Goal: Task Accomplishment & Management: Use online tool/utility

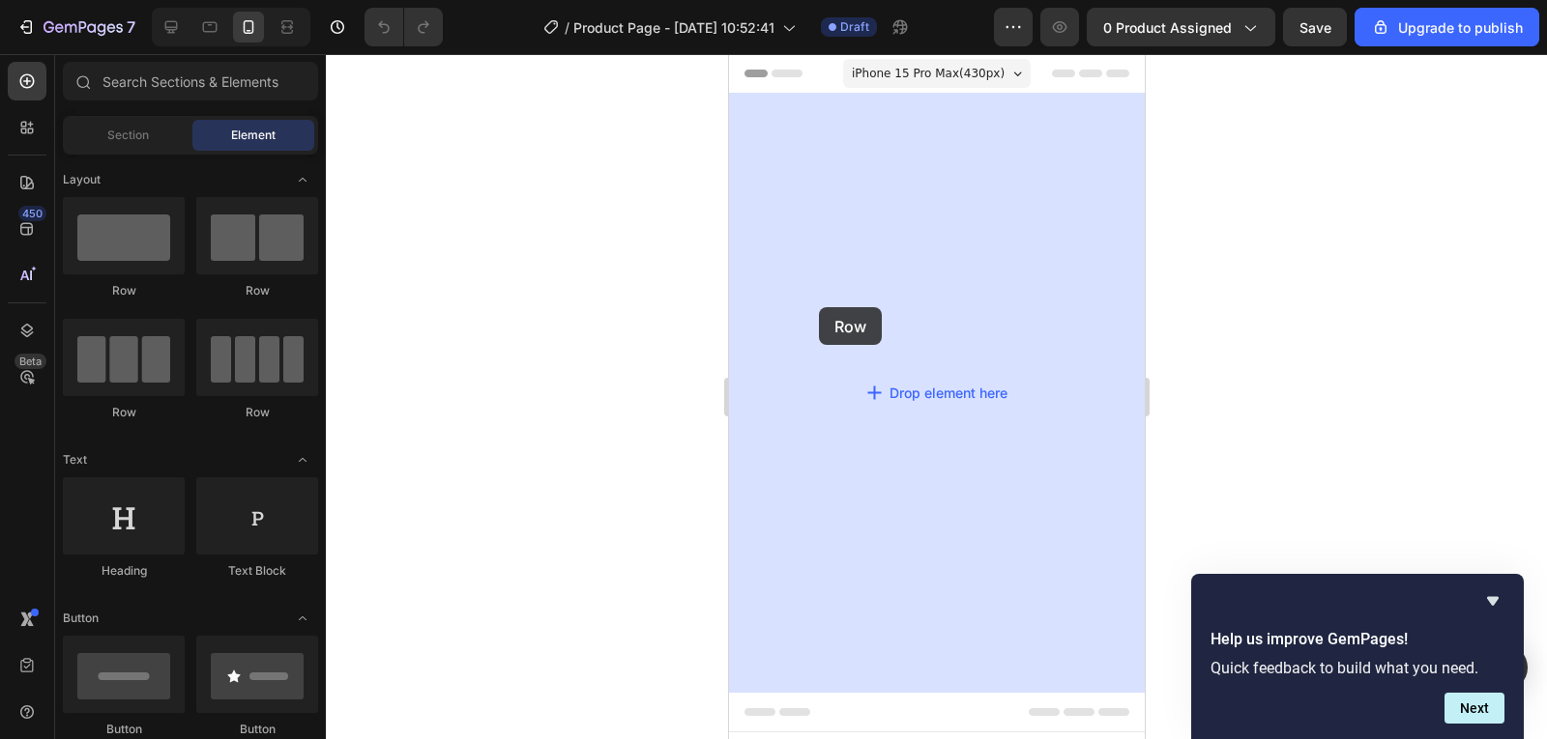
drag, startPoint x: 856, startPoint y: 326, endPoint x: 818, endPoint y: 307, distance: 42.8
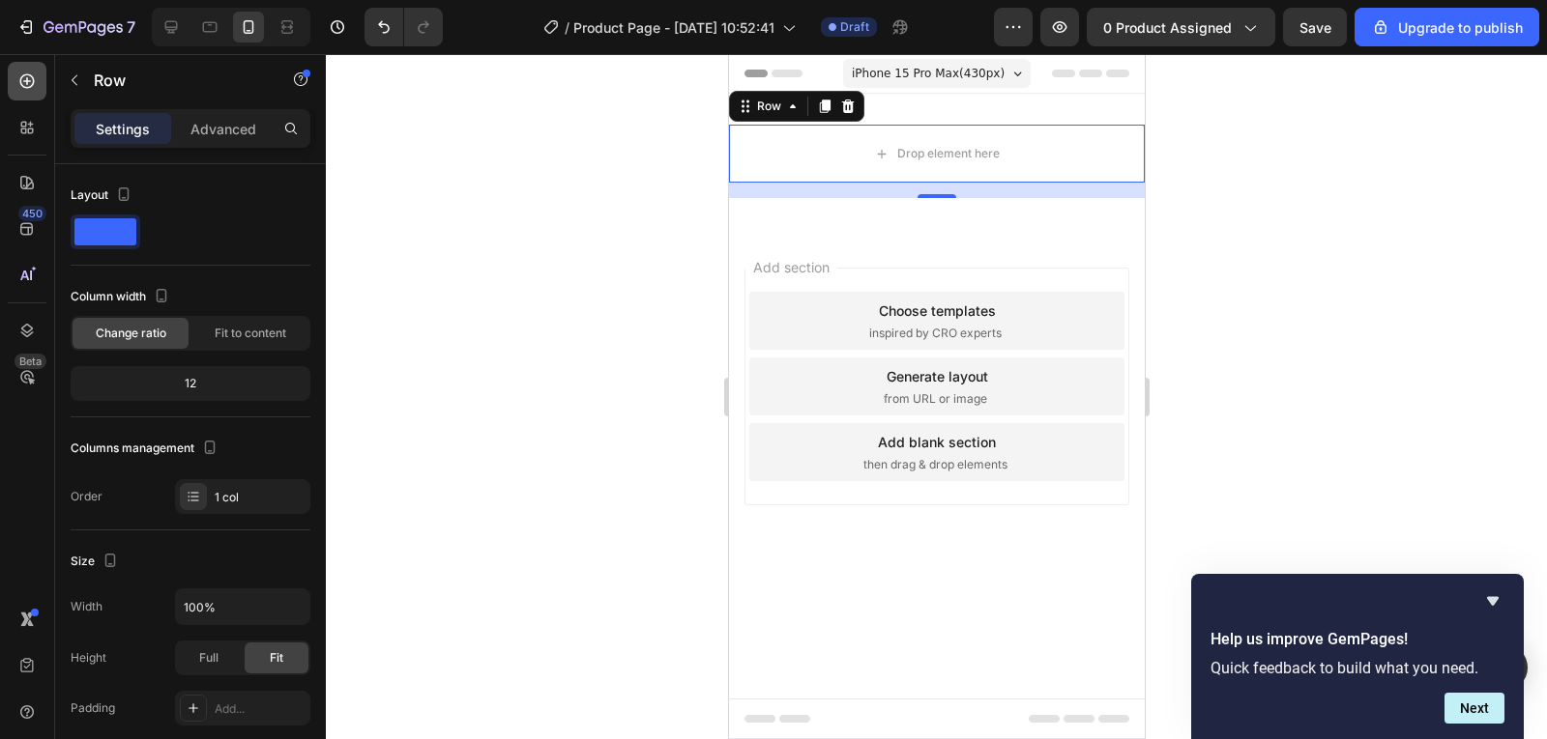
click at [28, 86] on icon at bounding box center [26, 81] width 19 height 19
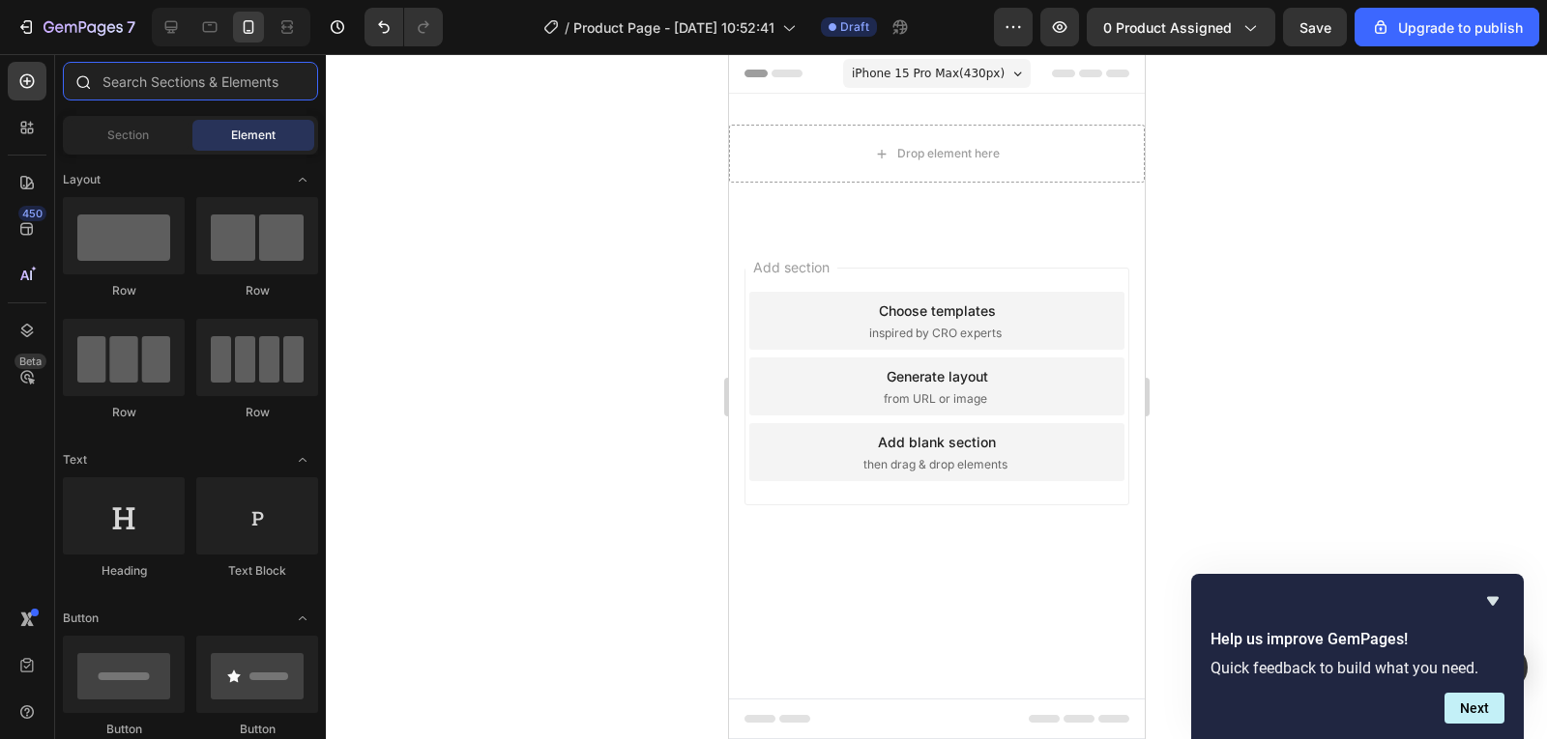
click at [208, 84] on input "text" at bounding box center [190, 81] width 255 height 39
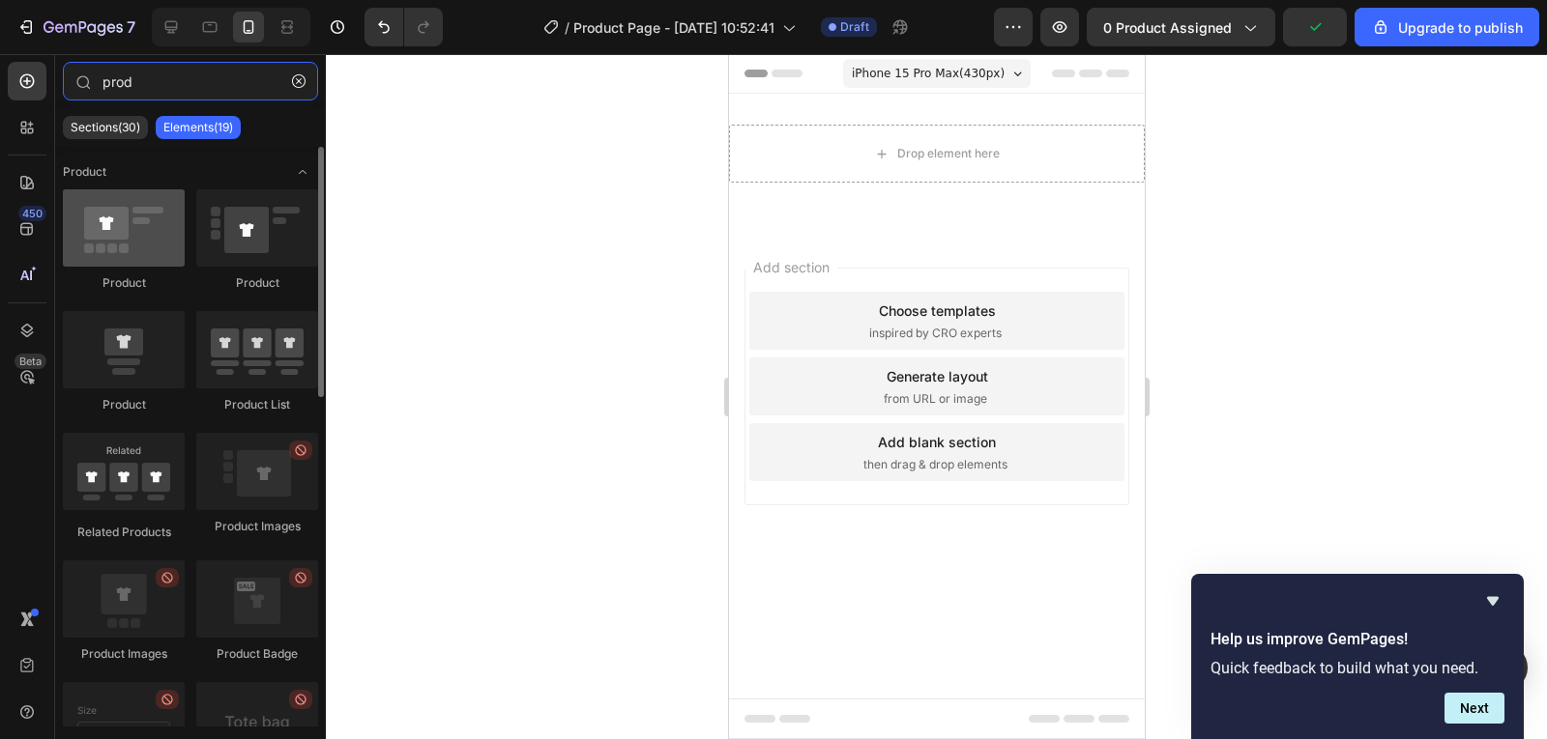
type input "prod"
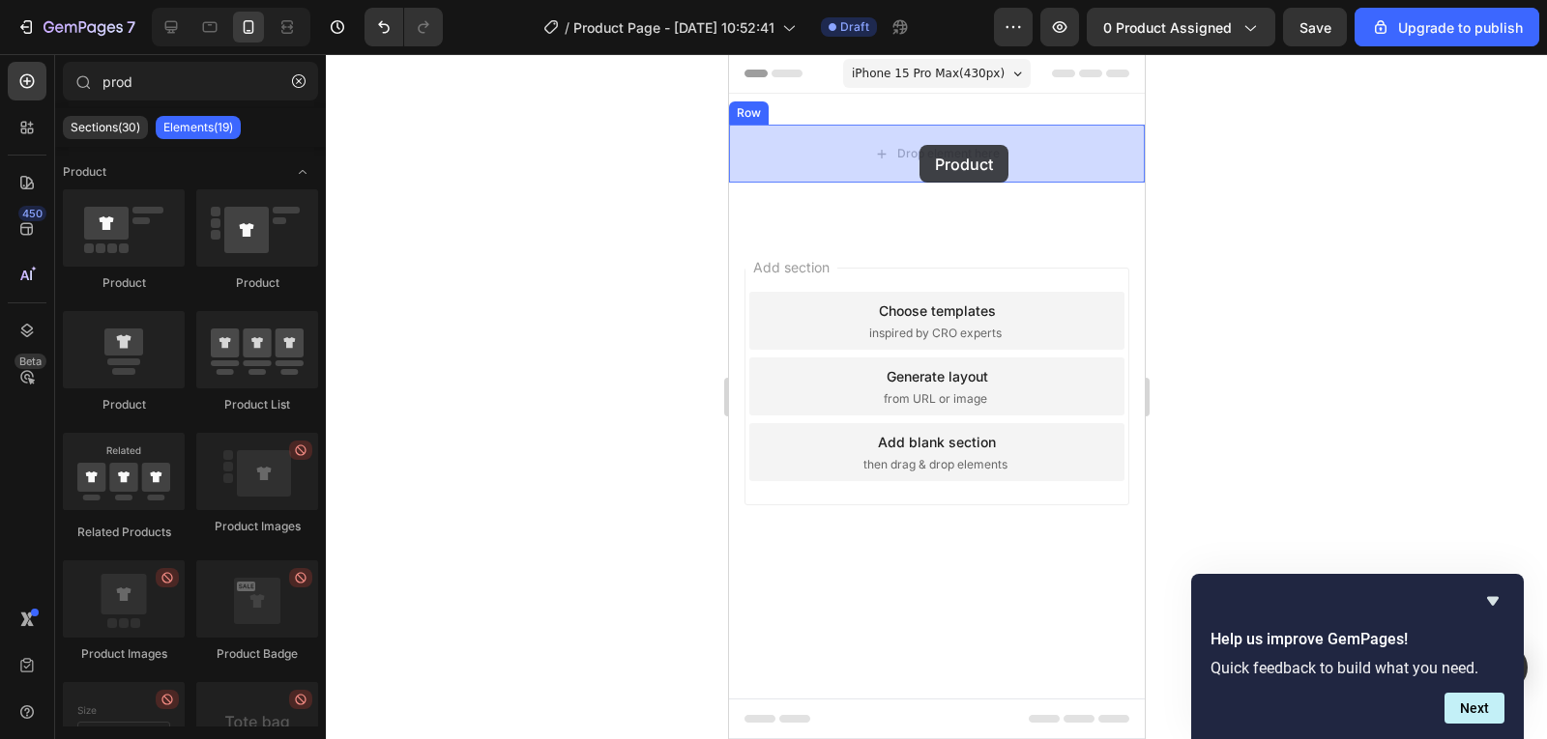
drag, startPoint x: 870, startPoint y: 290, endPoint x: 918, endPoint y: 145, distance: 152.8
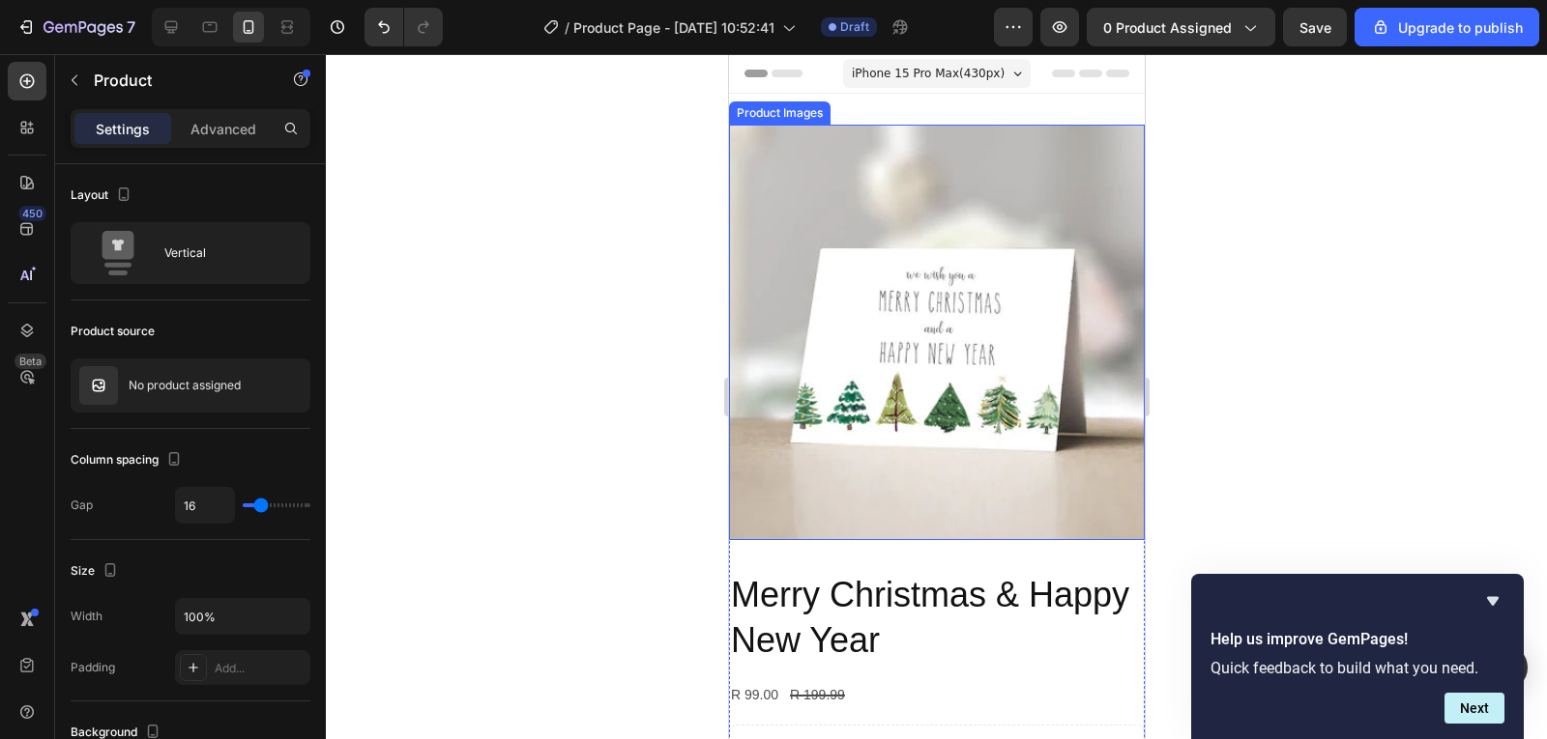
click at [908, 335] on img at bounding box center [936, 333] width 416 height 416
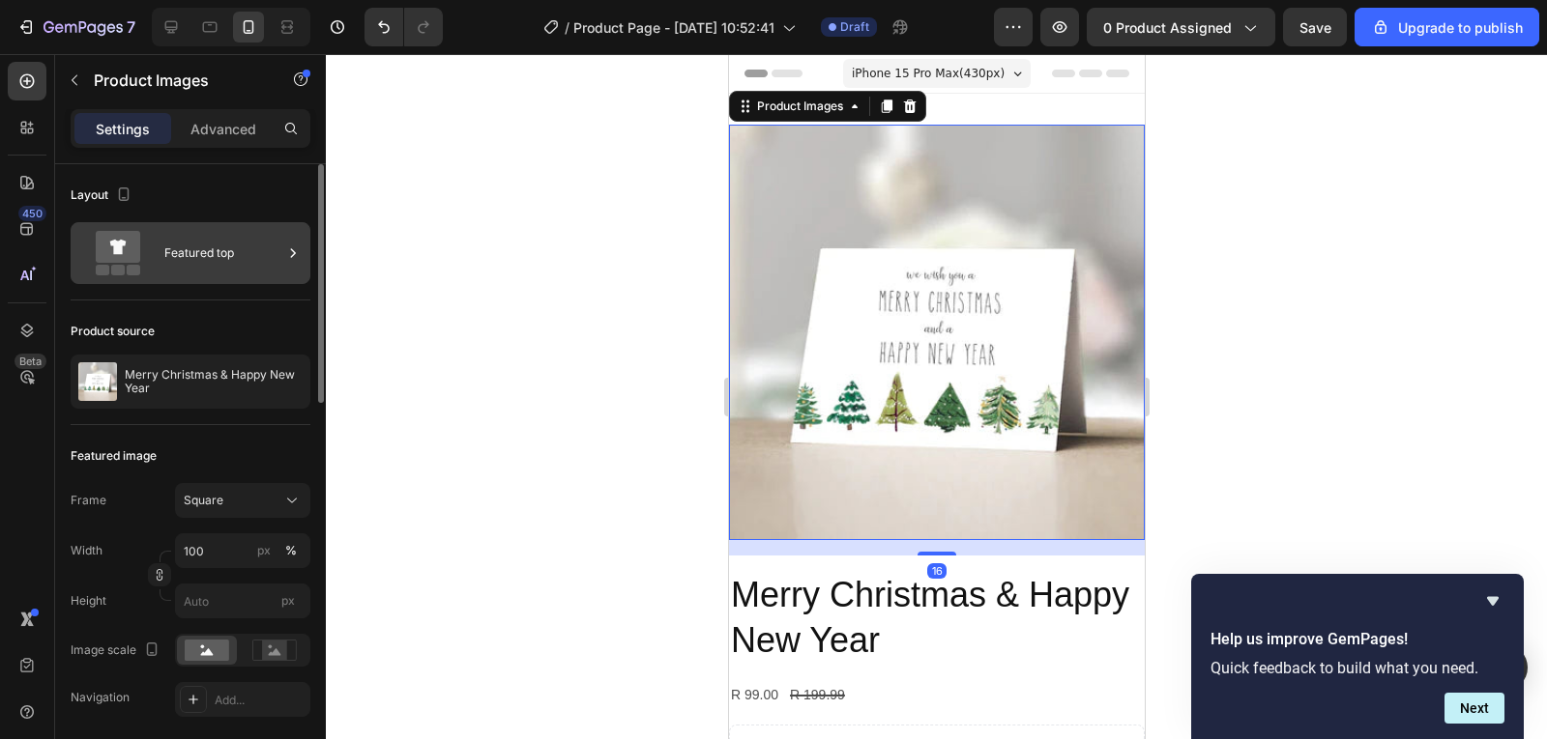
click at [137, 246] on icon at bounding box center [118, 247] width 44 height 32
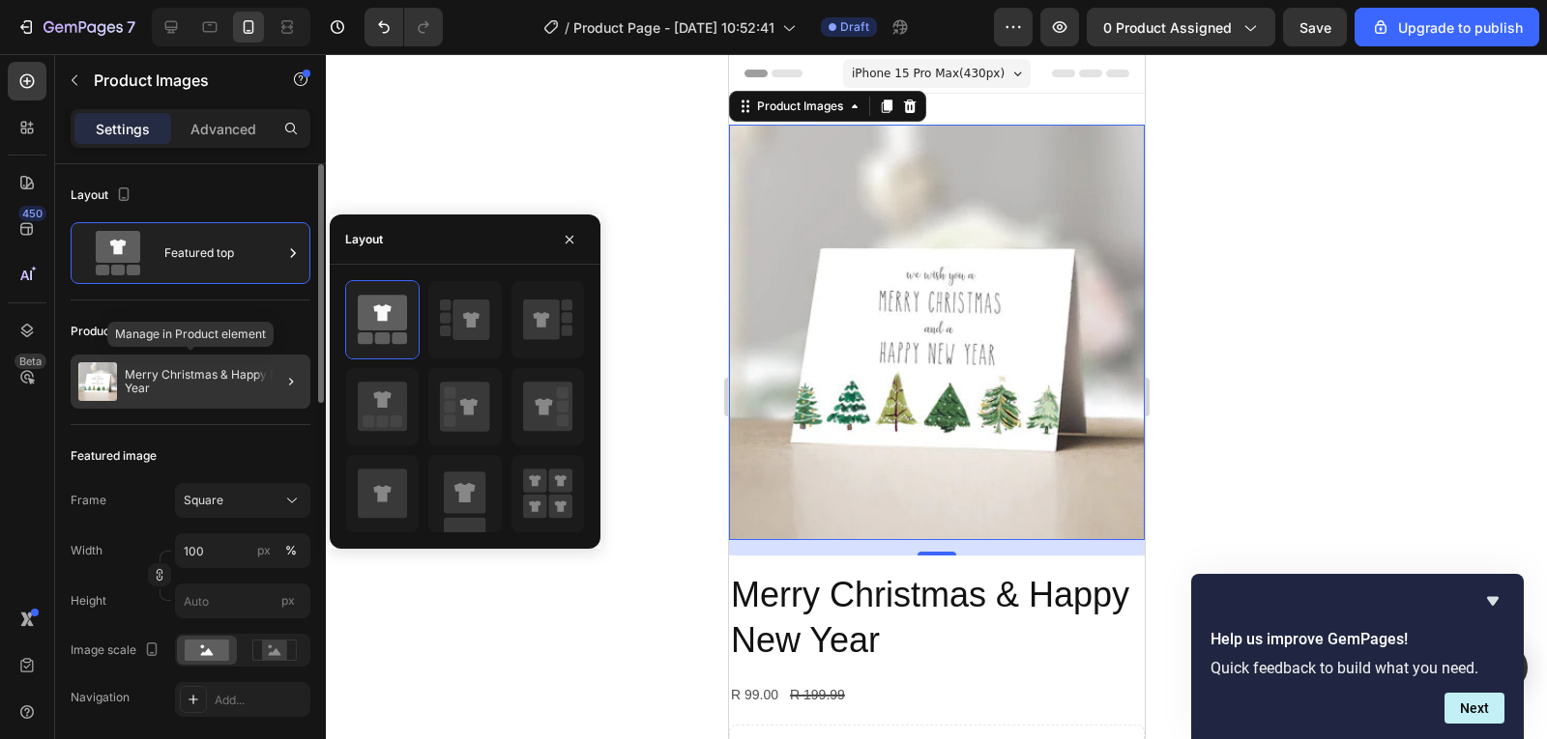
click at [173, 379] on p "Merry Christmas & Happy New Year" at bounding box center [214, 381] width 178 height 27
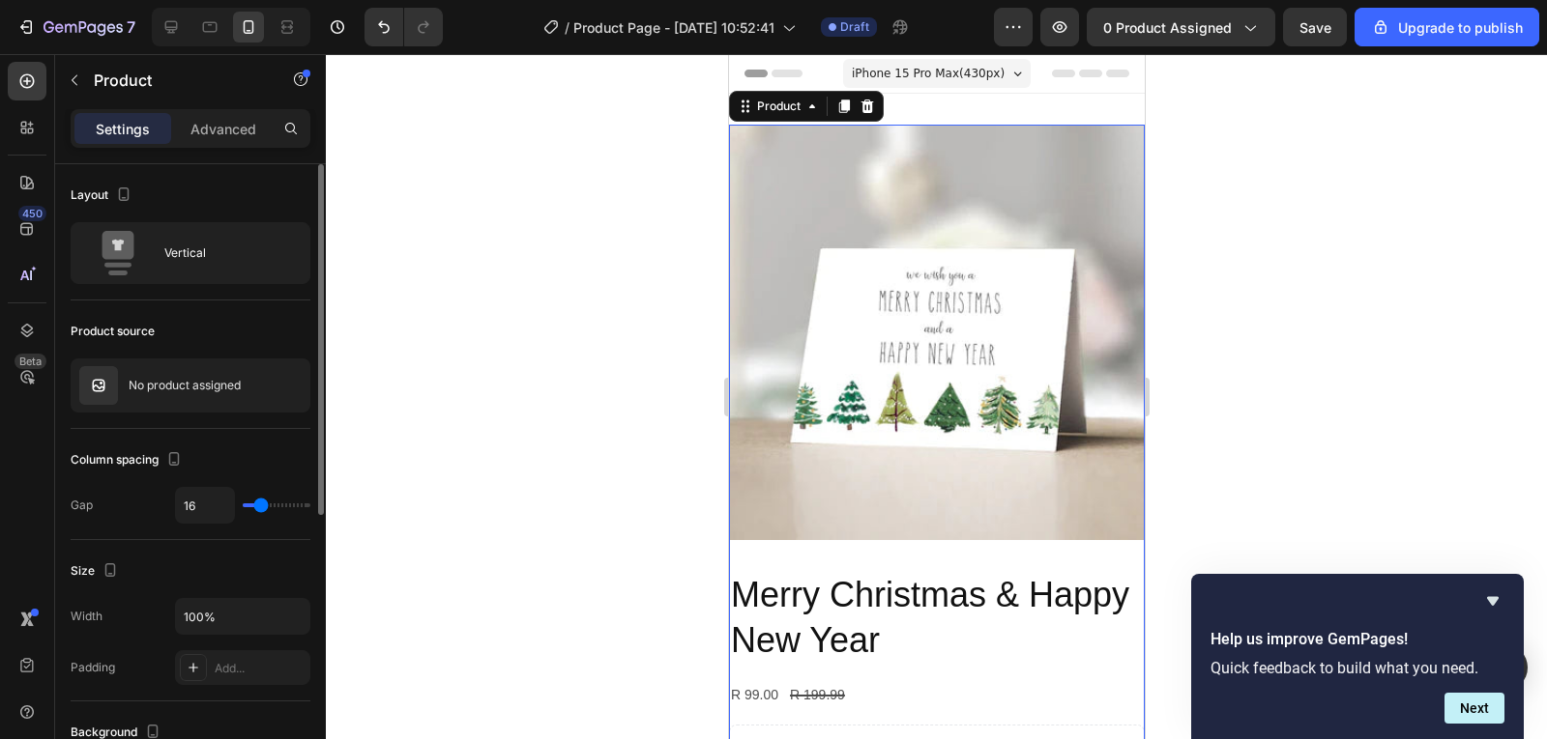
click at [173, 379] on p "No product assigned" at bounding box center [185, 386] width 112 height 14
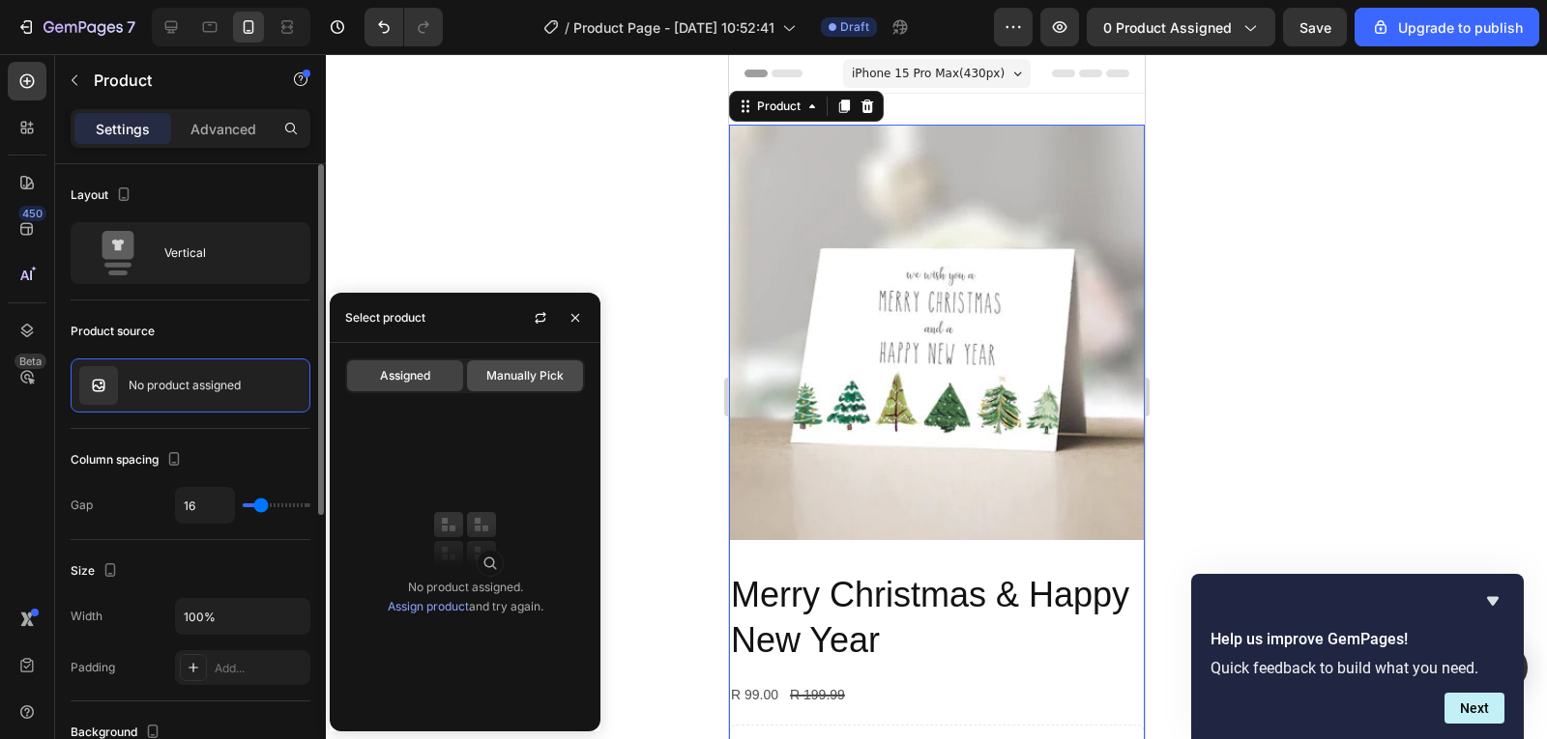
click at [496, 386] on div "Manually Pick" at bounding box center [525, 376] width 116 height 31
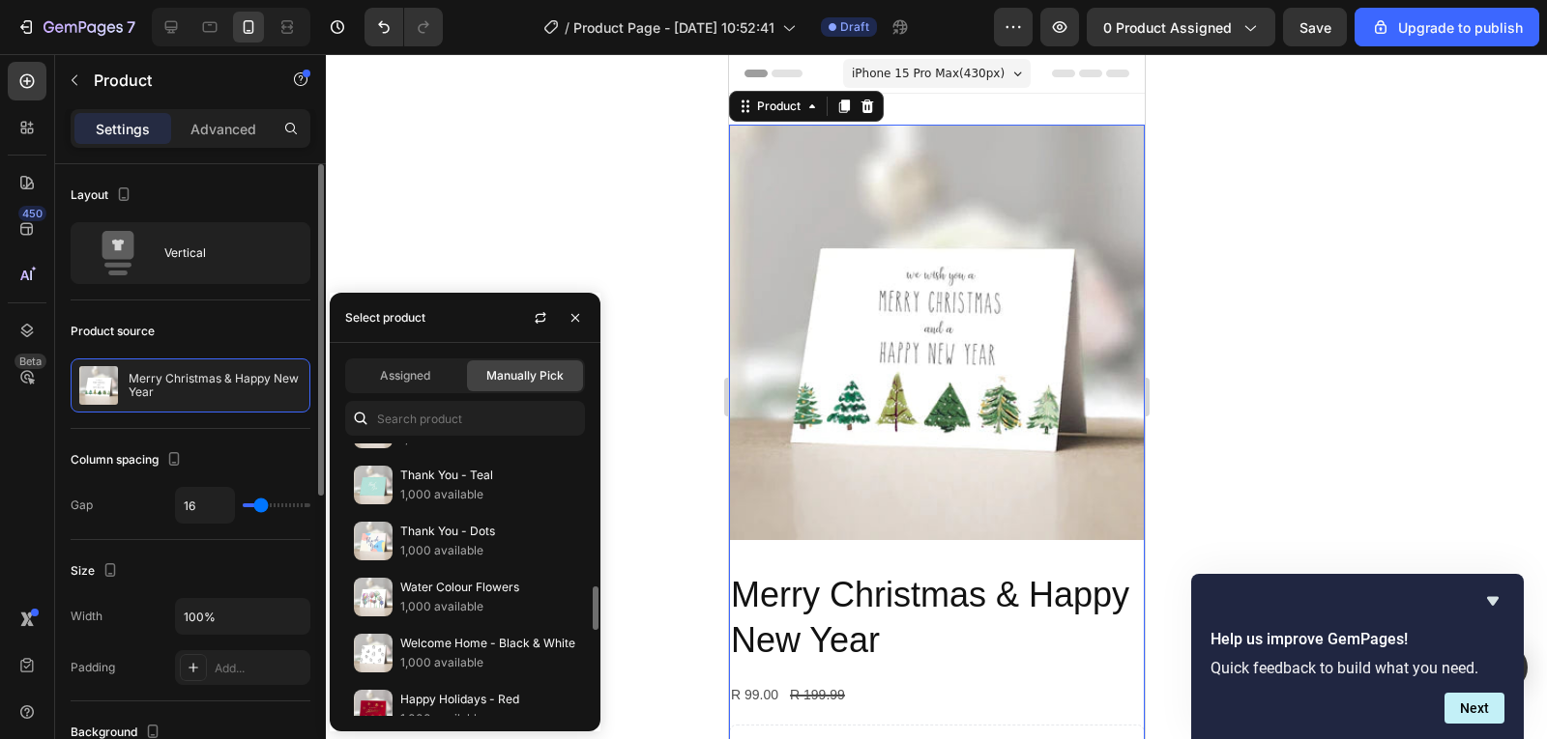
scroll to position [400, 0]
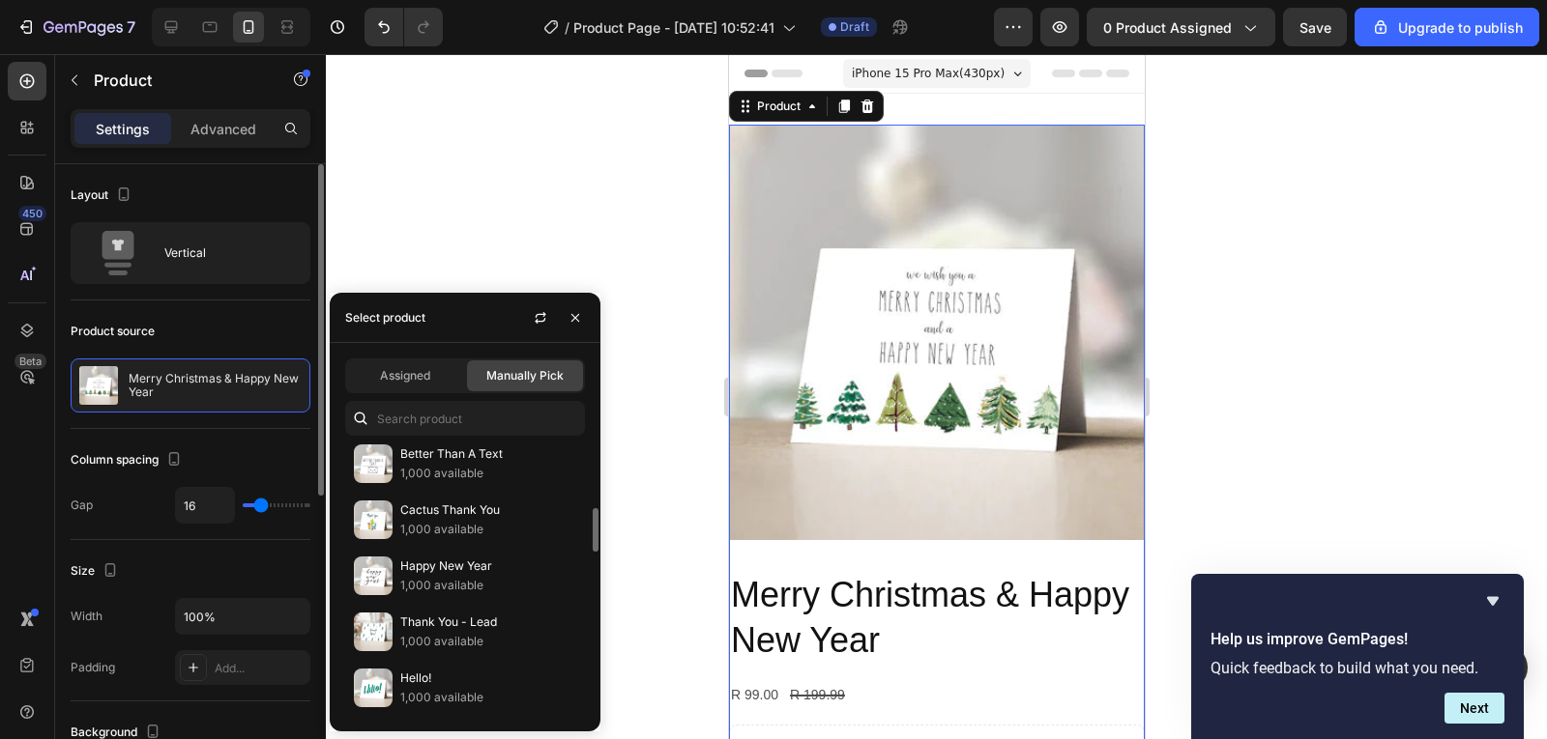
drag, startPoint x: 420, startPoint y: 339, endPoint x: 417, endPoint y: 415, distance: 75.5
click at [420, 342] on div "Select product" at bounding box center [465, 318] width 271 height 50
click at [425, 385] on div "Assigned" at bounding box center [405, 376] width 116 height 31
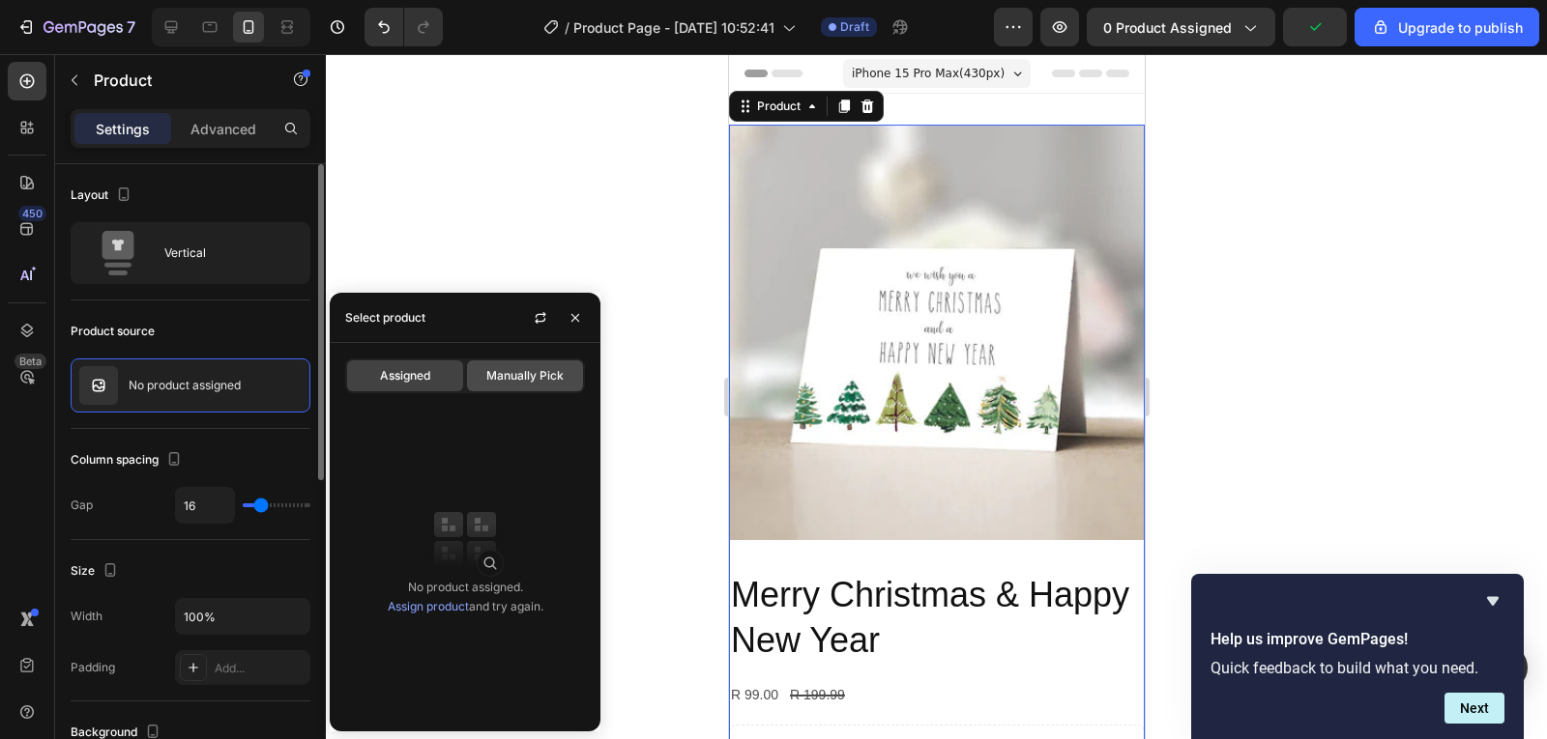
click at [542, 383] on span "Manually Pick" at bounding box center [524, 375] width 77 height 17
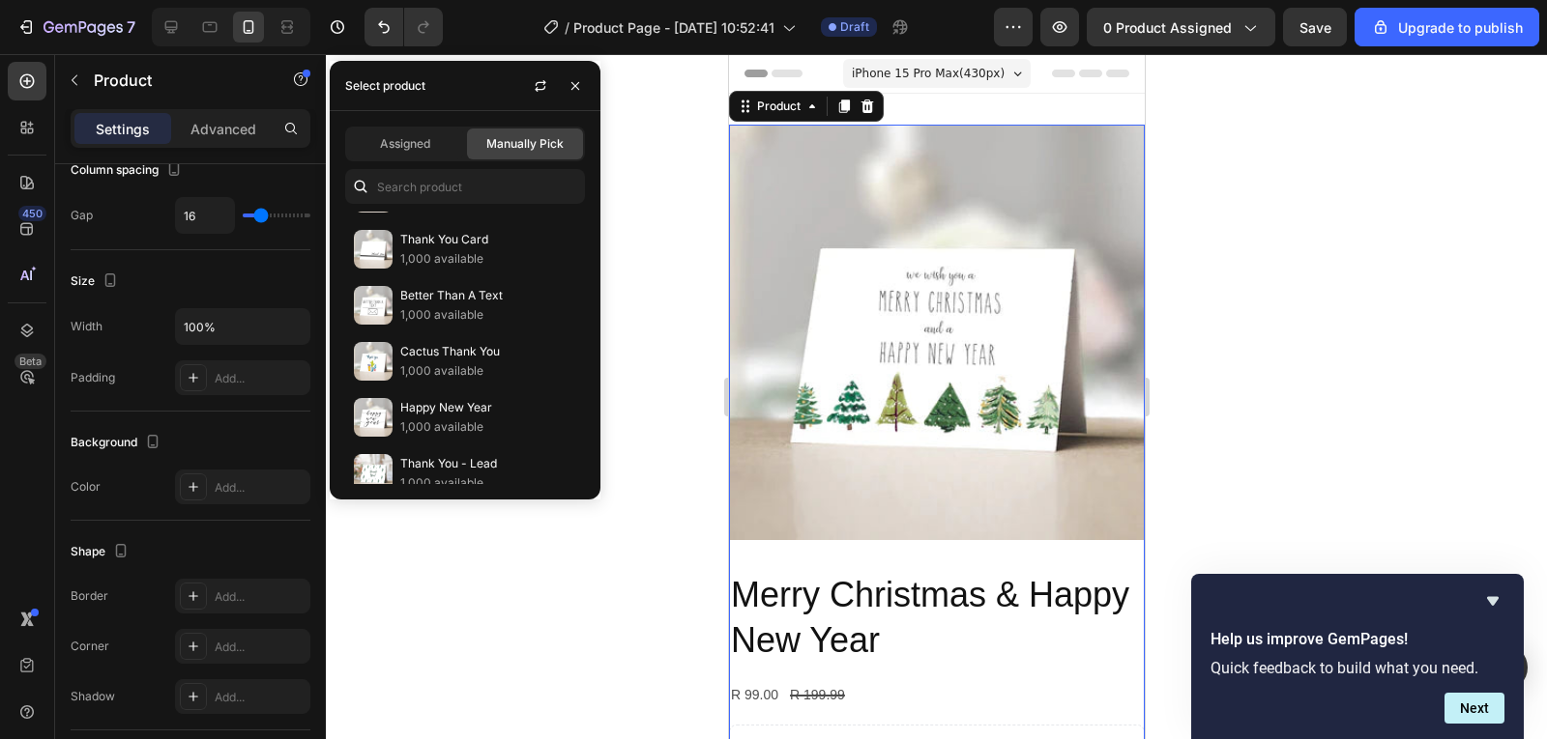
scroll to position [0, 0]
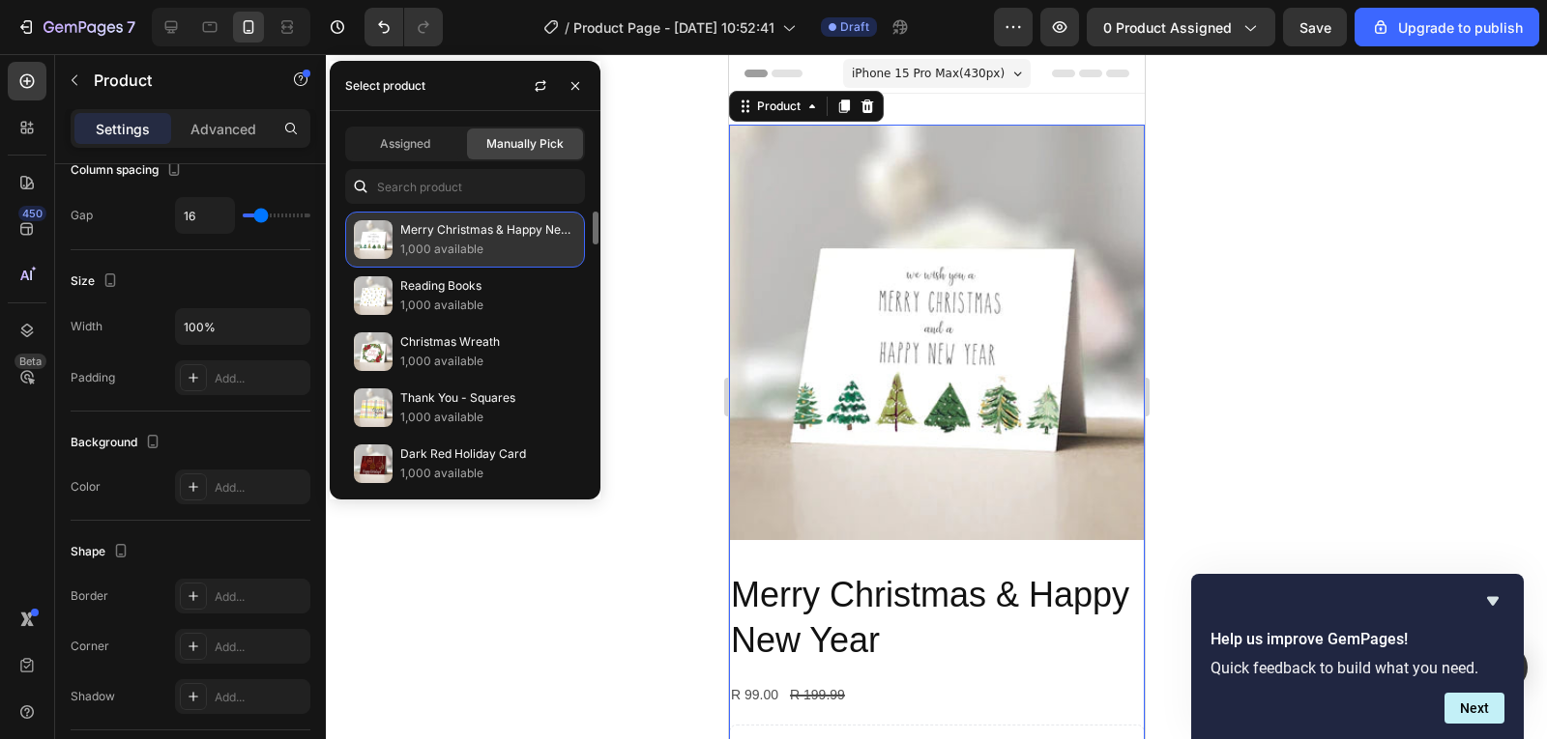
click at [512, 245] on p "1,000 available" at bounding box center [488, 249] width 176 height 19
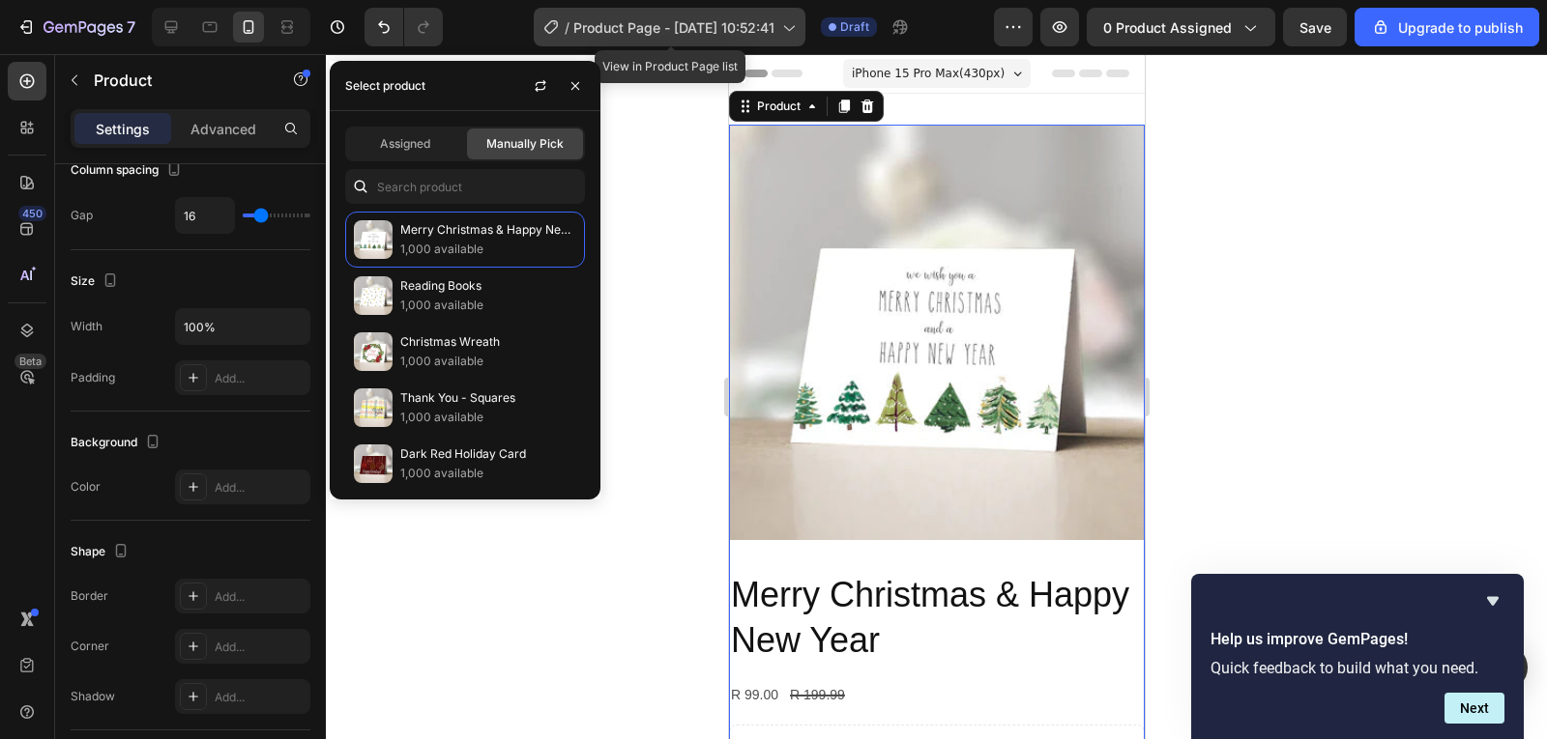
click at [707, 30] on span "Product Page - [DATE] 10:52:41" at bounding box center [673, 27] width 201 height 20
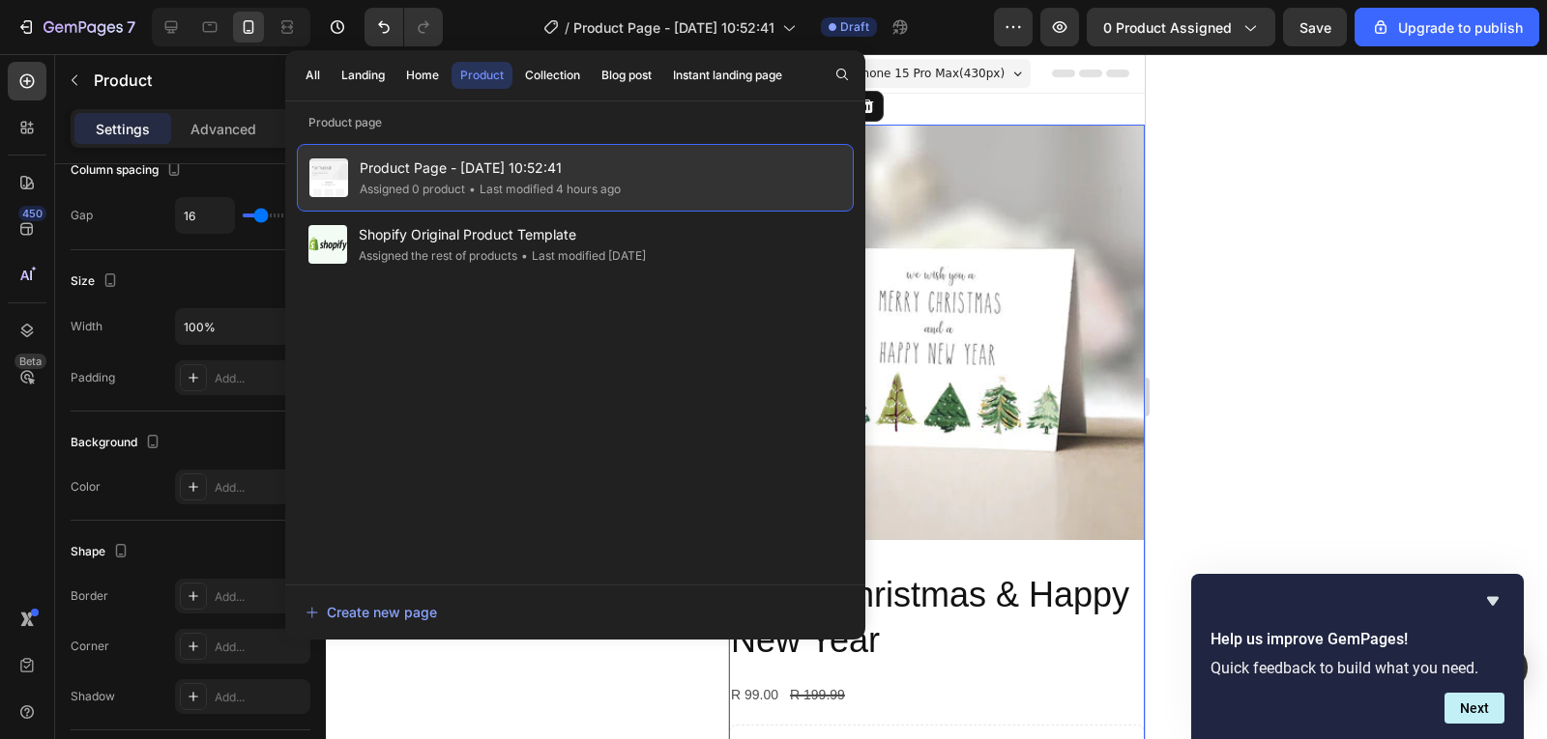
click at [491, 173] on span "Product Page - [DATE] 10:52:41" at bounding box center [490, 168] width 261 height 23
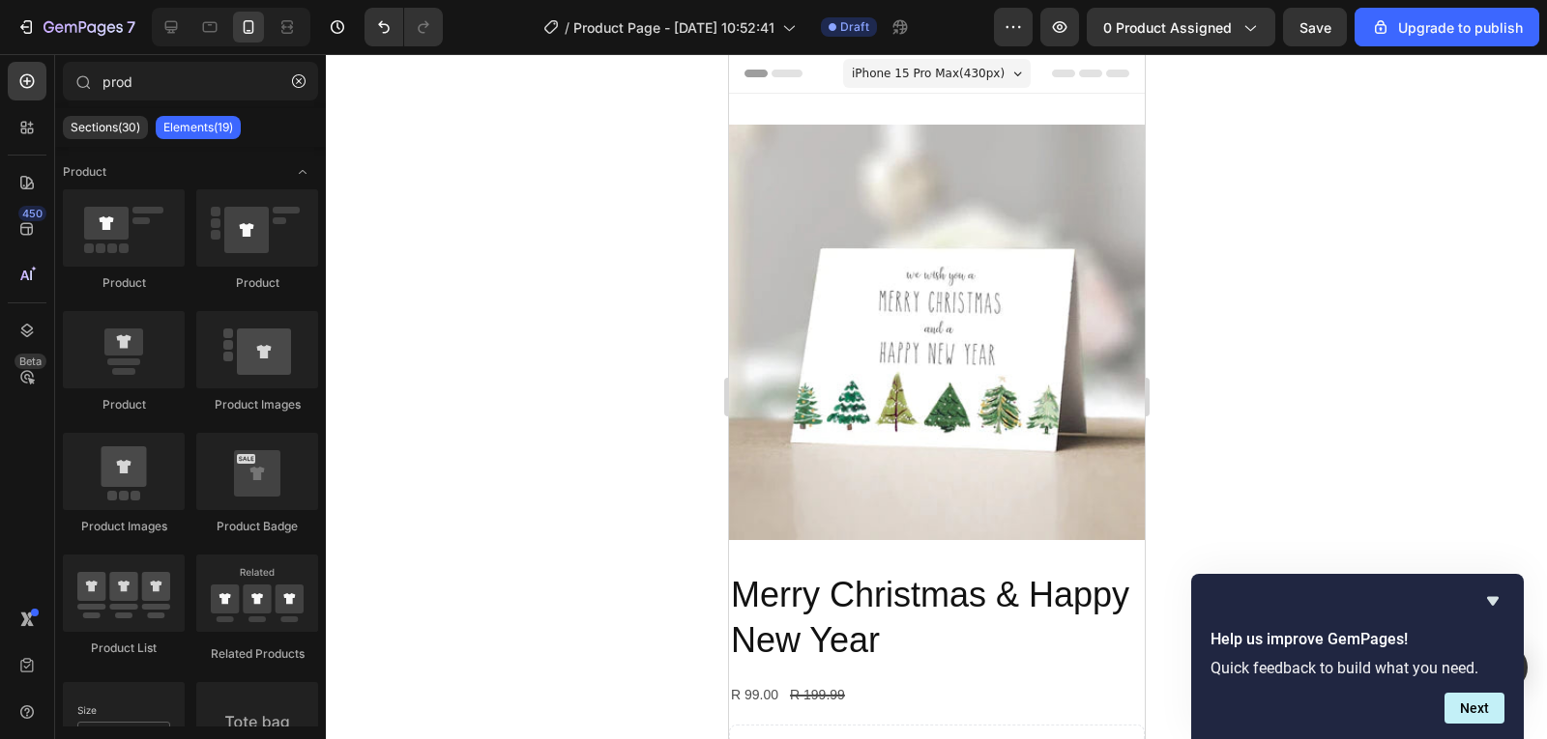
click at [491, 0] on div "7 / Product Page - [DATE] 10:52:41 Draft Preview 0 product assigned Save Upgrad…" at bounding box center [773, 0] width 1547 height 0
click at [159, 236] on div at bounding box center [124, 227] width 122 height 77
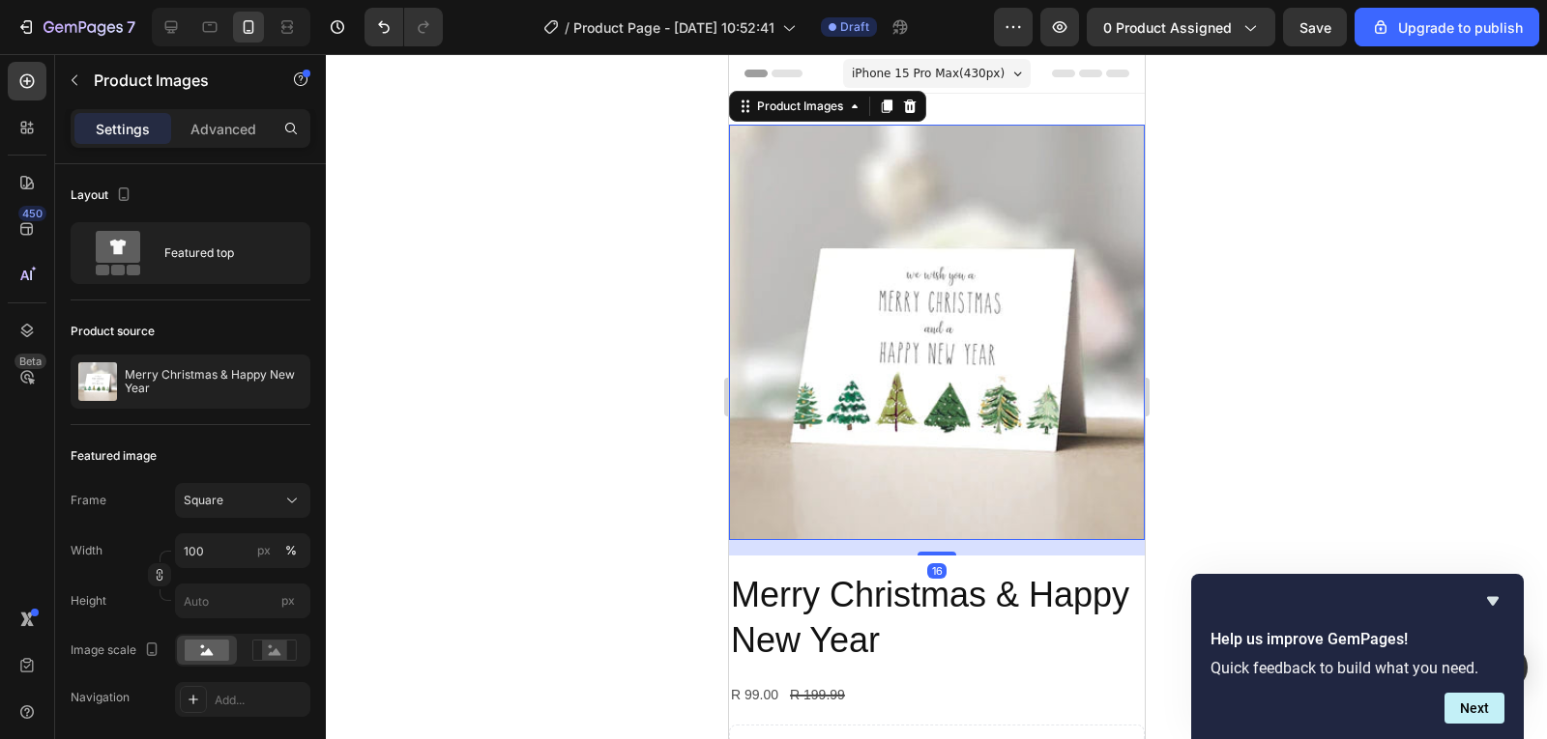
click at [932, 326] on img at bounding box center [936, 333] width 416 height 416
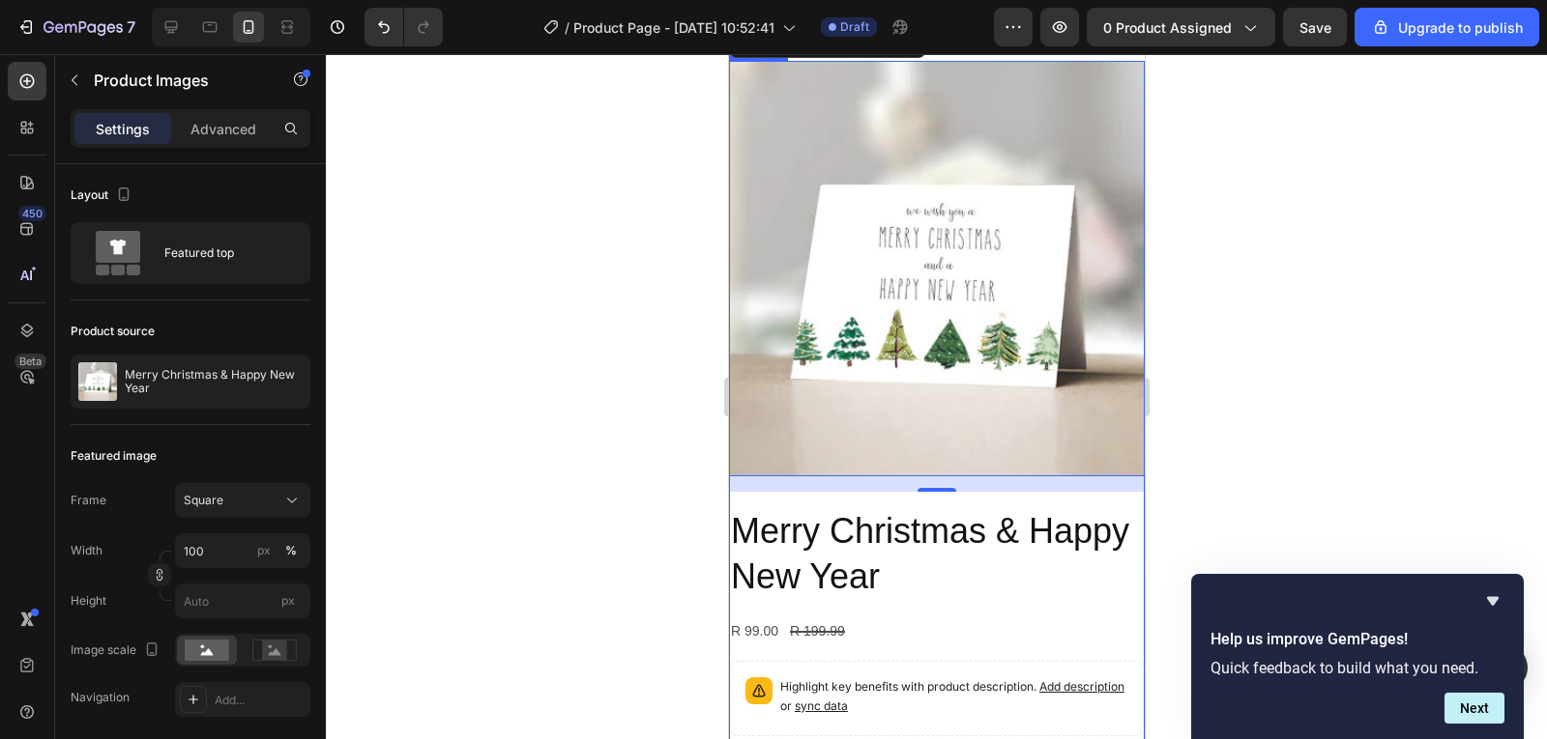
scroll to position [97, 0]
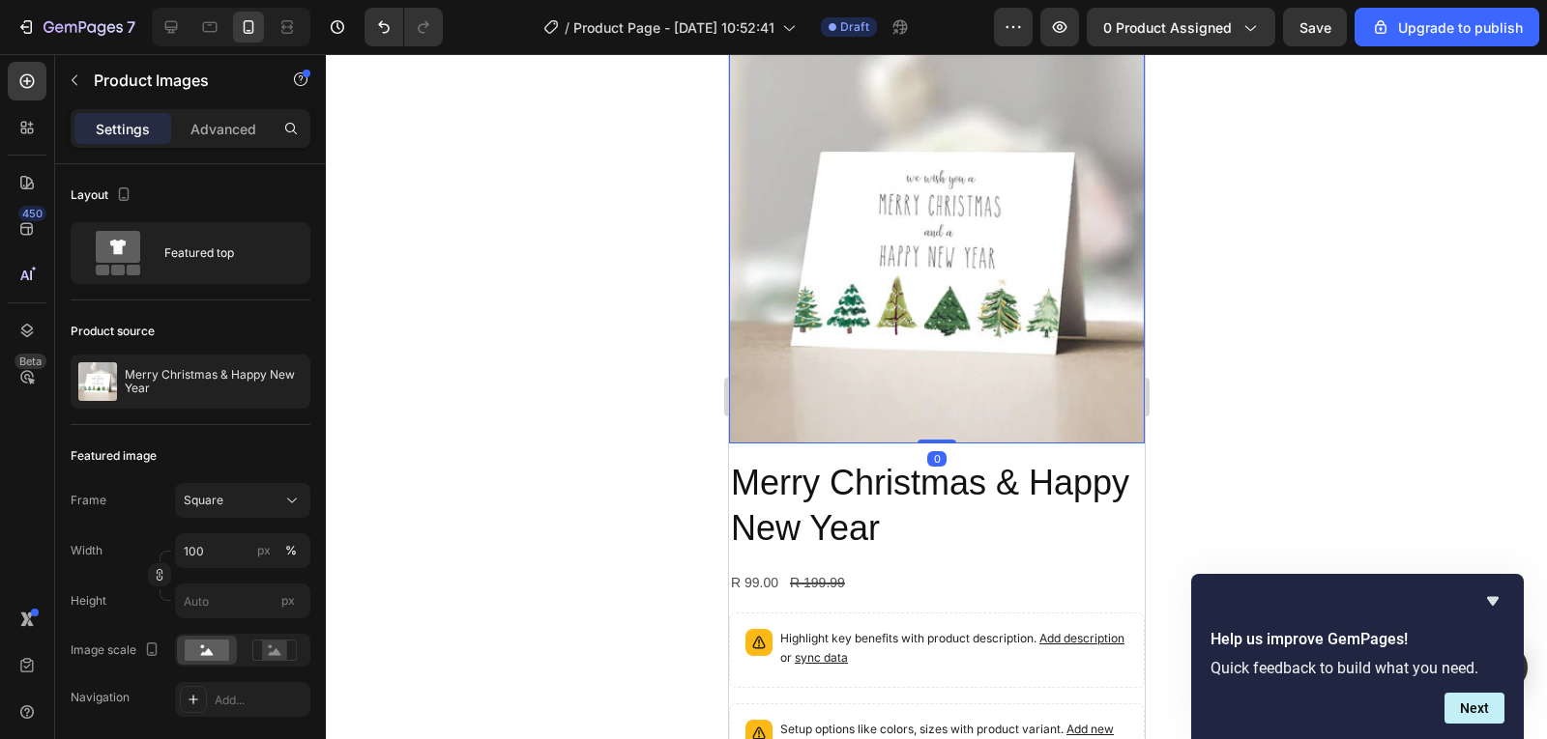
drag, startPoint x: 938, startPoint y: 444, endPoint x: 931, endPoint y: 400, distance: 44.0
click at [931, 400] on div "Product Images 0" at bounding box center [936, 236] width 416 height 416
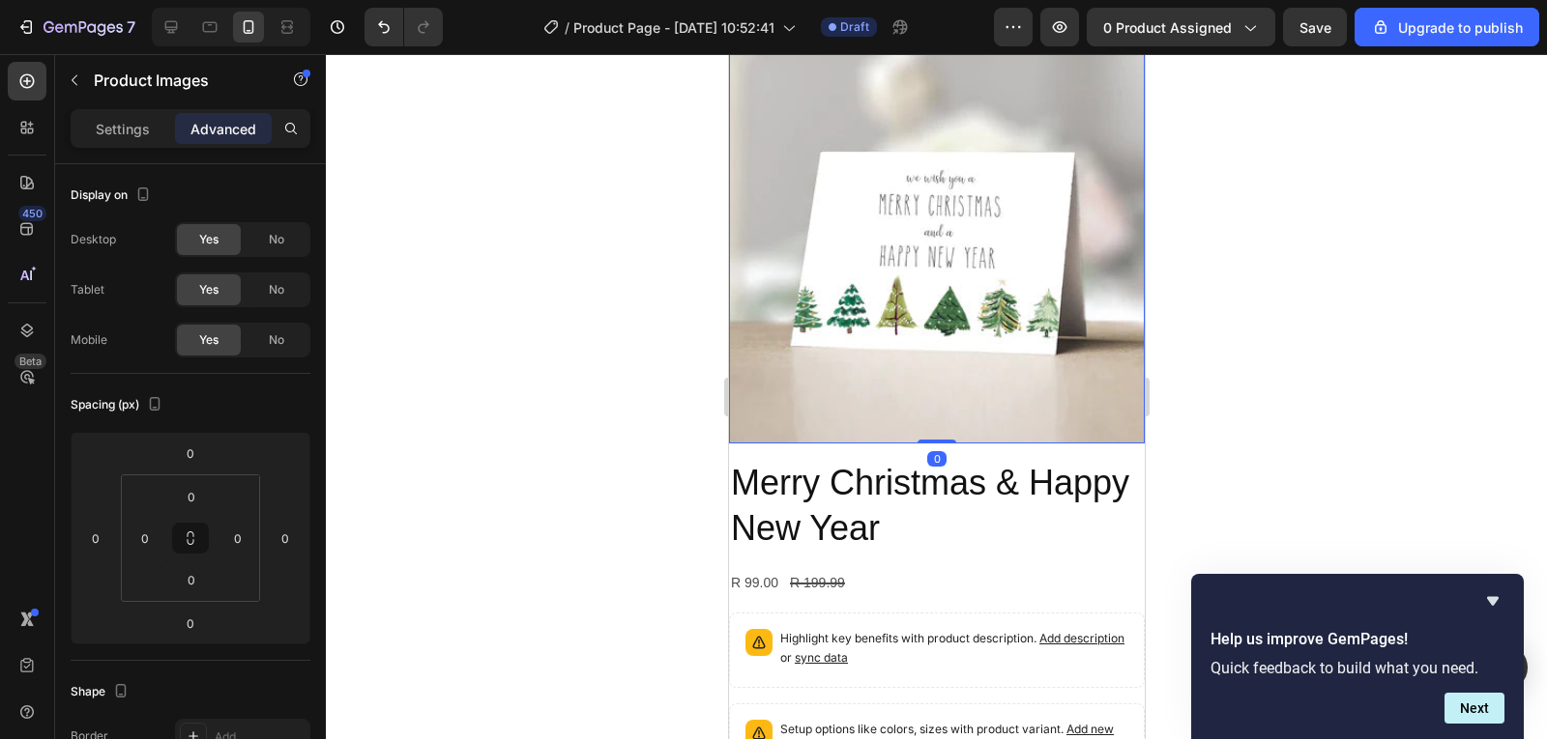
click at [900, 290] on img at bounding box center [936, 236] width 416 height 416
click at [1085, 435] on div "Product Images 0 Merry Christmas & Happy New Year Product Title R 99.00 Product…" at bounding box center [936, 525] width 416 height 995
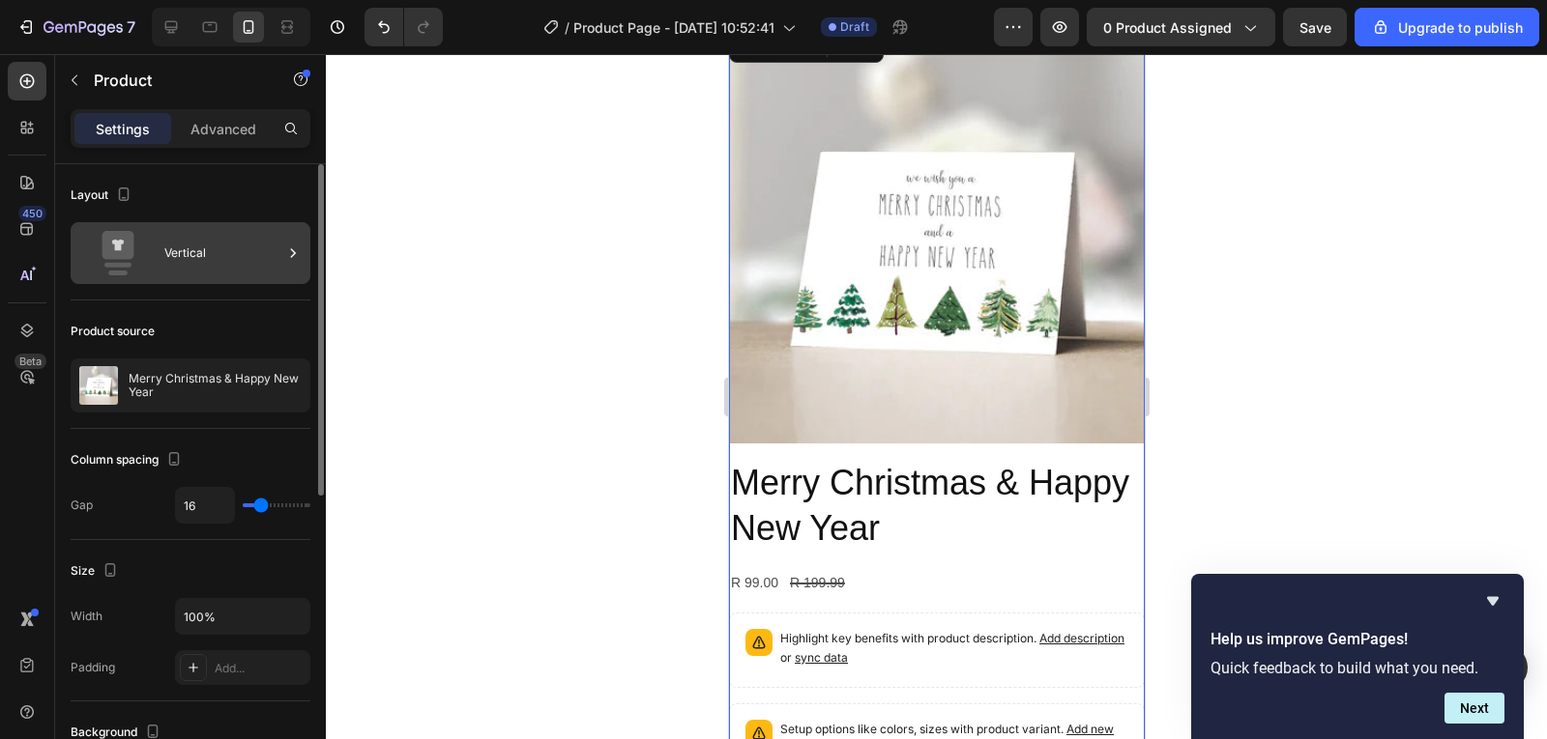
click at [210, 237] on div "Vertical" at bounding box center [223, 253] width 118 height 44
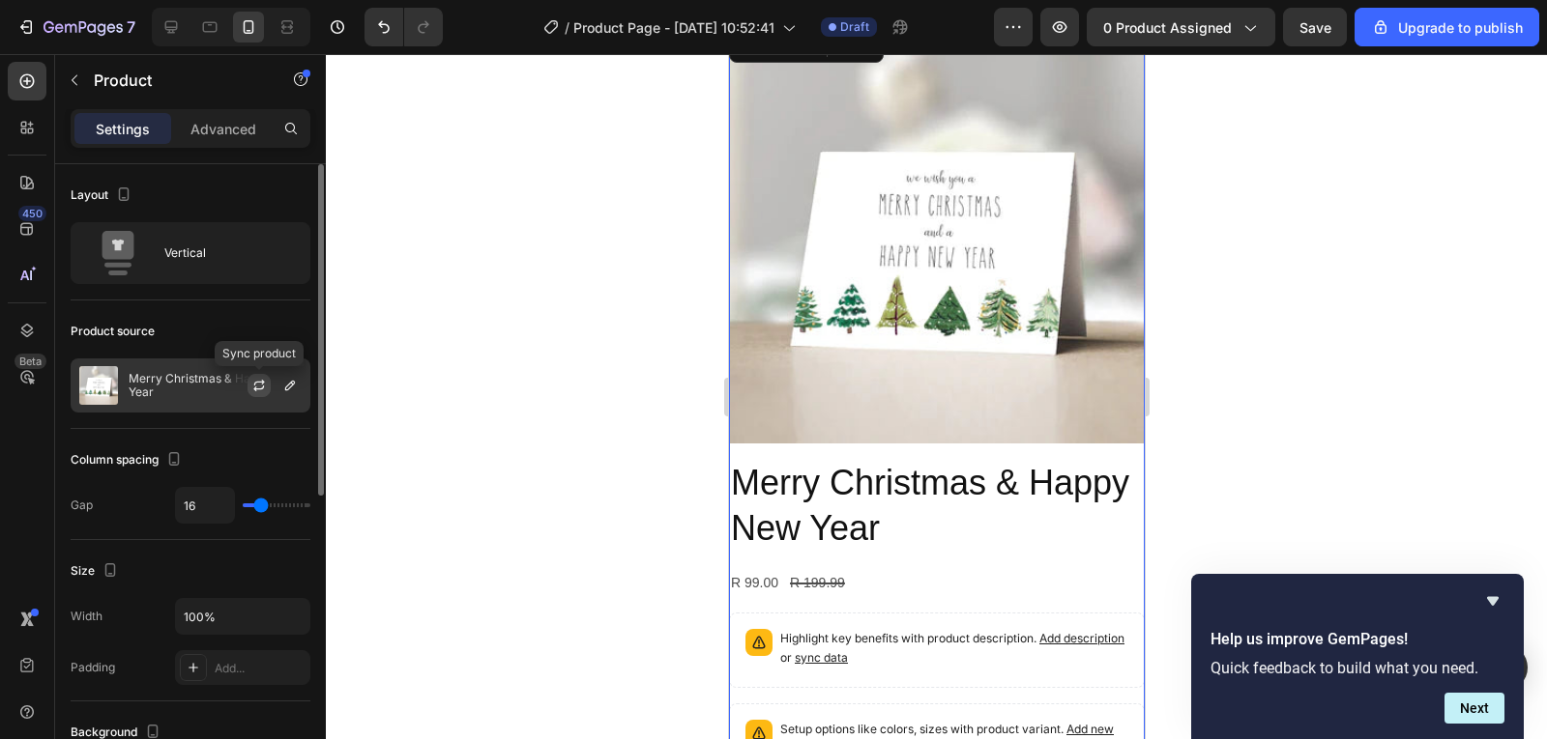
click at [248, 391] on button "button" at bounding box center [258, 385] width 23 height 23
click at [286, 383] on icon "button" at bounding box center [289, 385] width 15 height 15
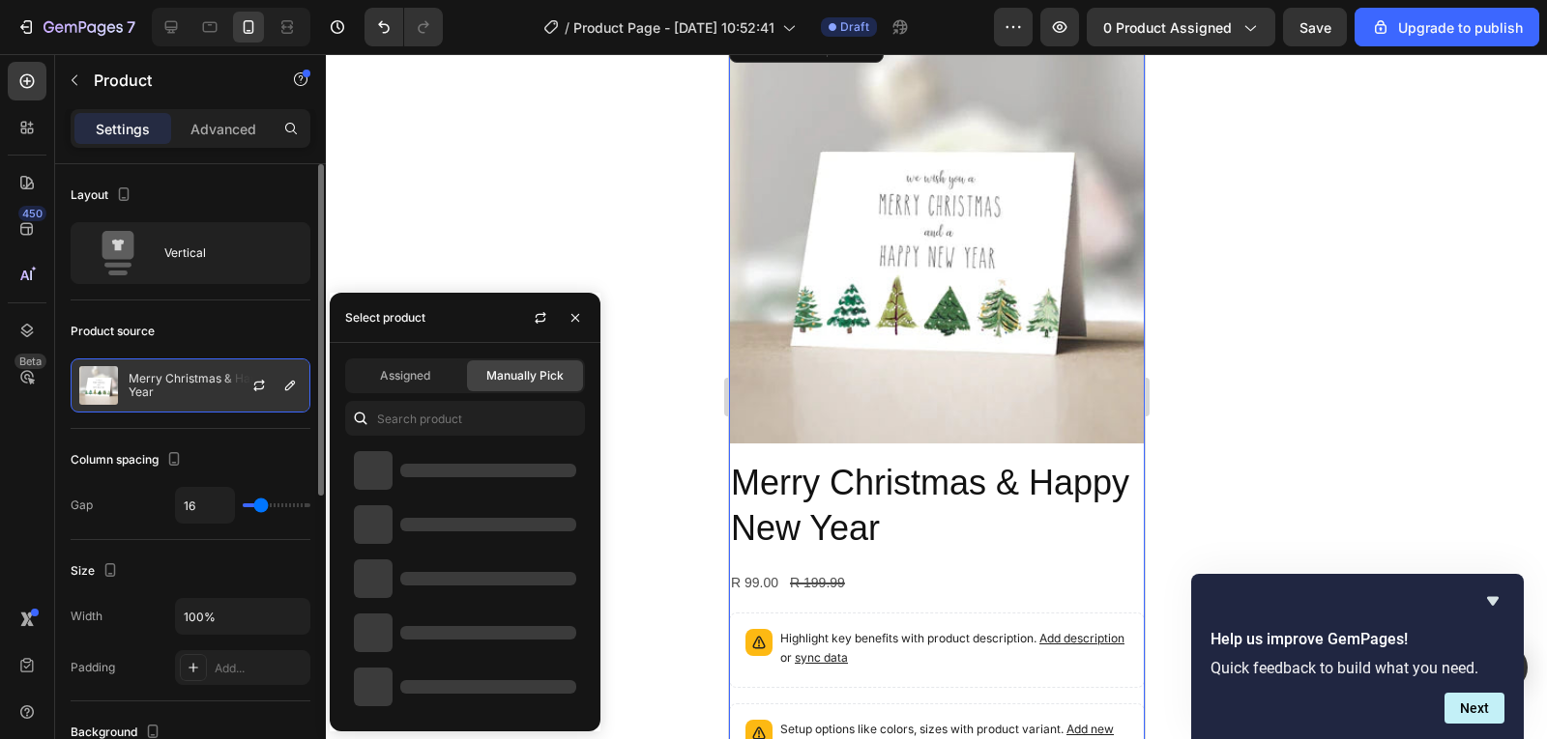
click at [163, 380] on p "Merry Christmas & Happy New Year" at bounding box center [215, 385] width 173 height 27
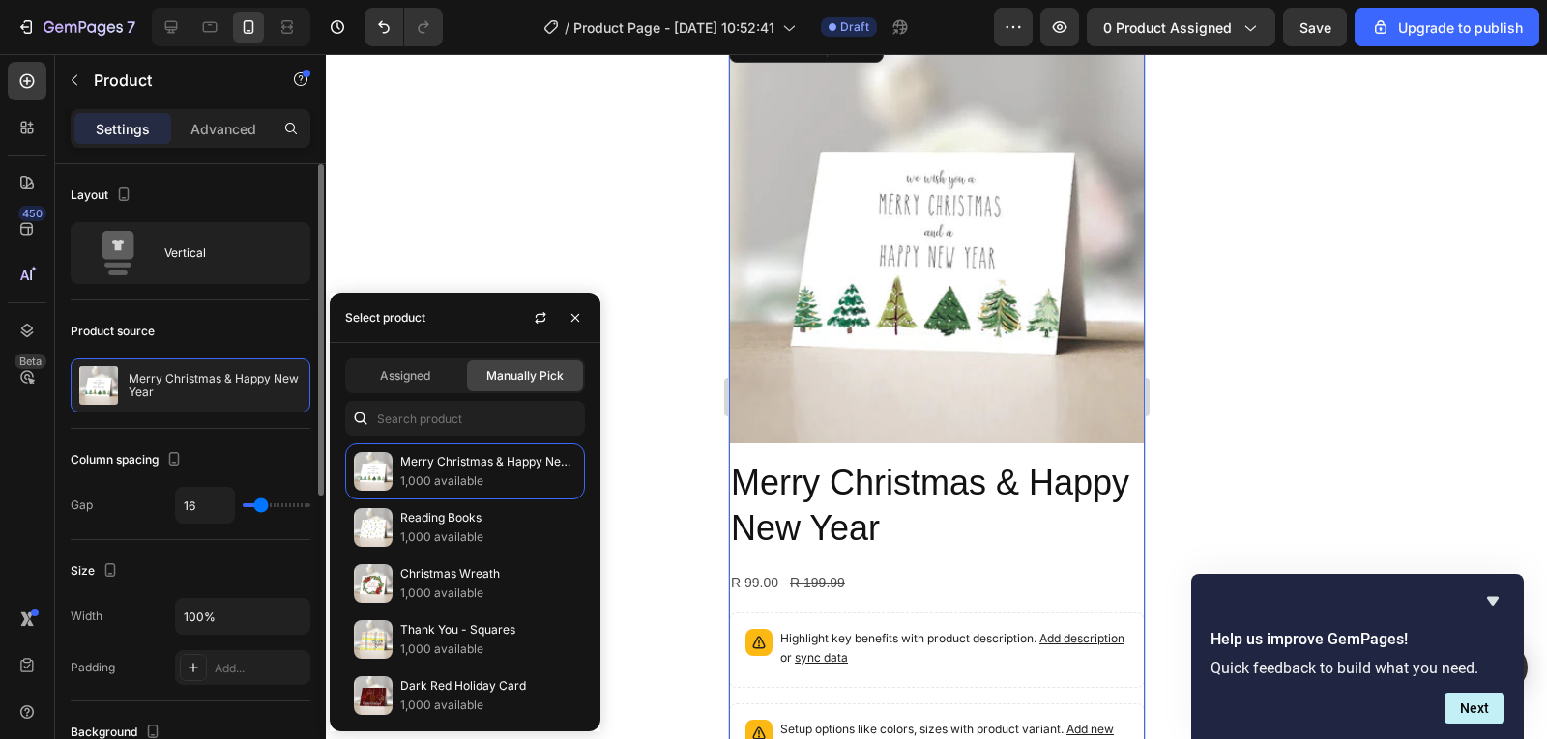
type input "13"
type input "10"
type input "1"
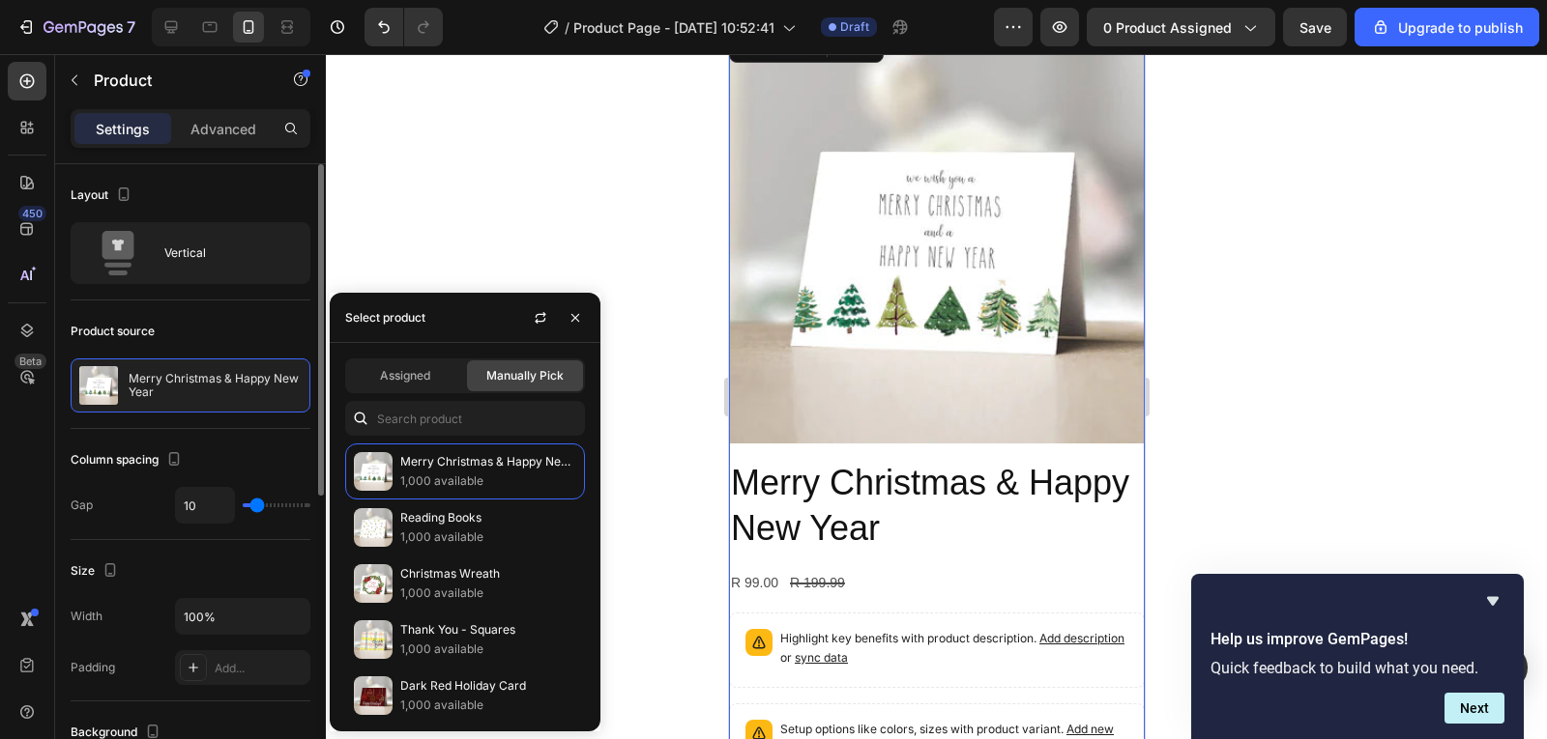
type input "1"
type input "0"
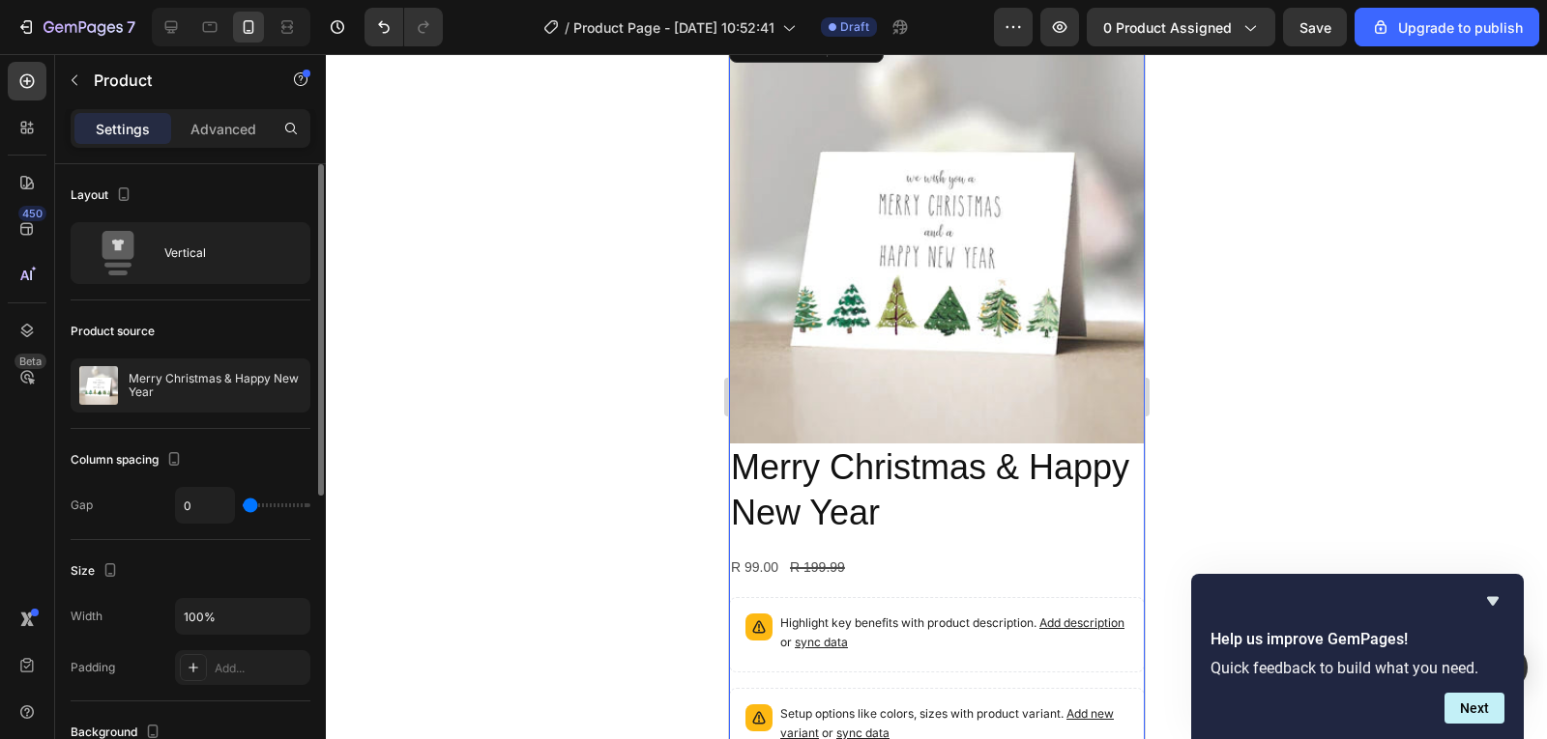
drag, startPoint x: 259, startPoint y: 508, endPoint x: 215, endPoint y: 507, distance: 44.5
type input "0"
click at [243, 507] on input "range" at bounding box center [277, 506] width 68 height 4
type input "1"
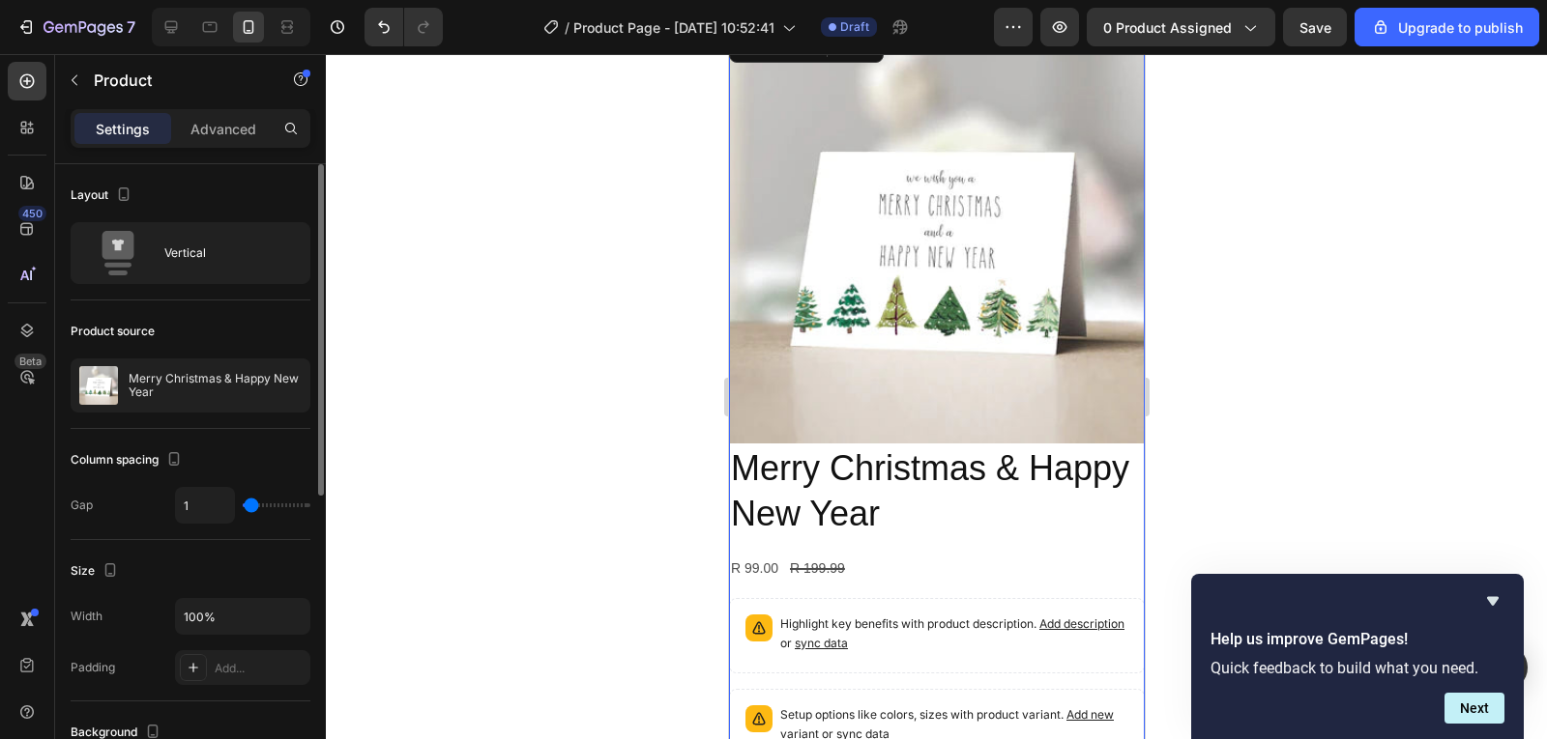
click at [251, 506] on input "range" at bounding box center [277, 506] width 68 height 4
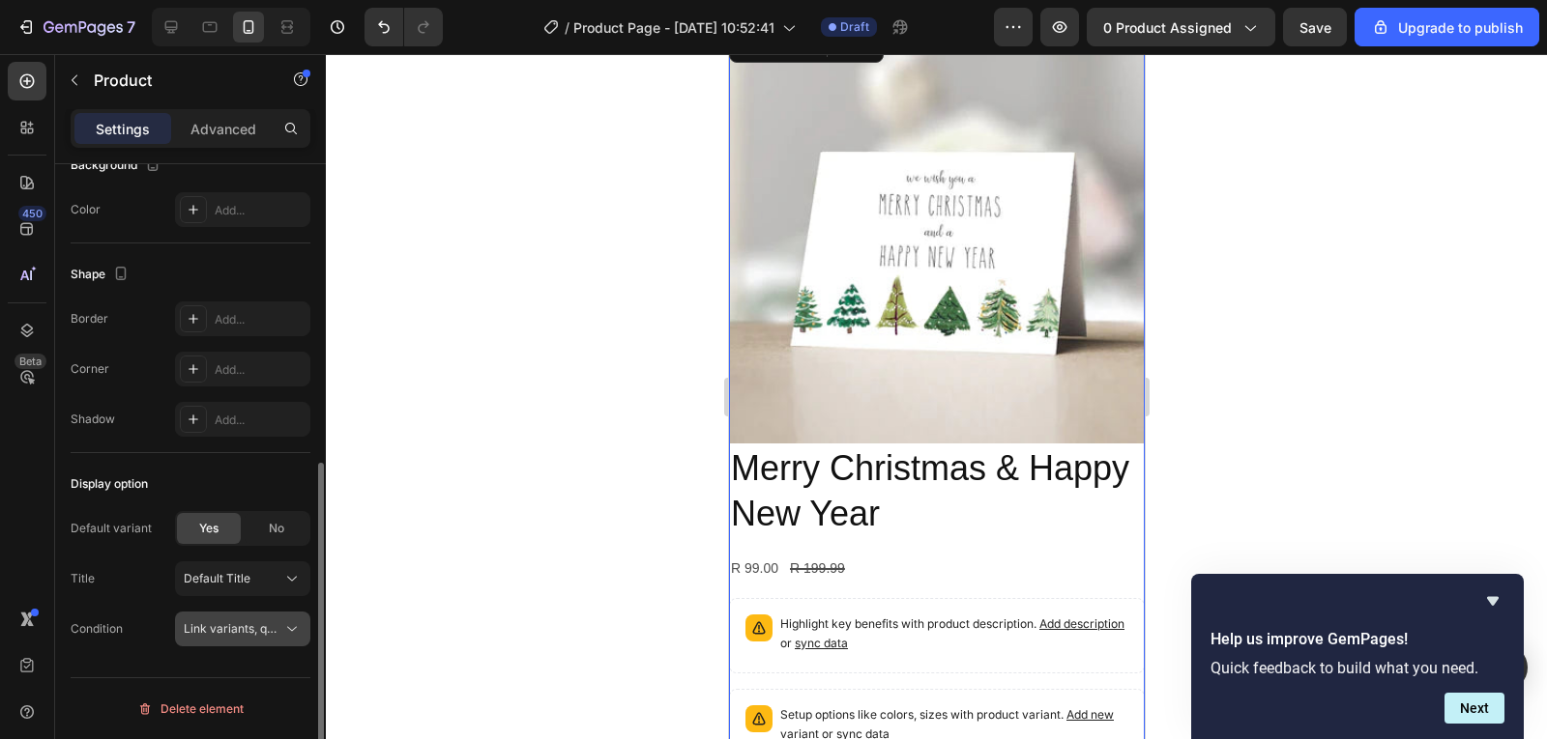
click at [276, 644] on button "Link variants, quantity <br> between same products" at bounding box center [242, 629] width 135 height 35
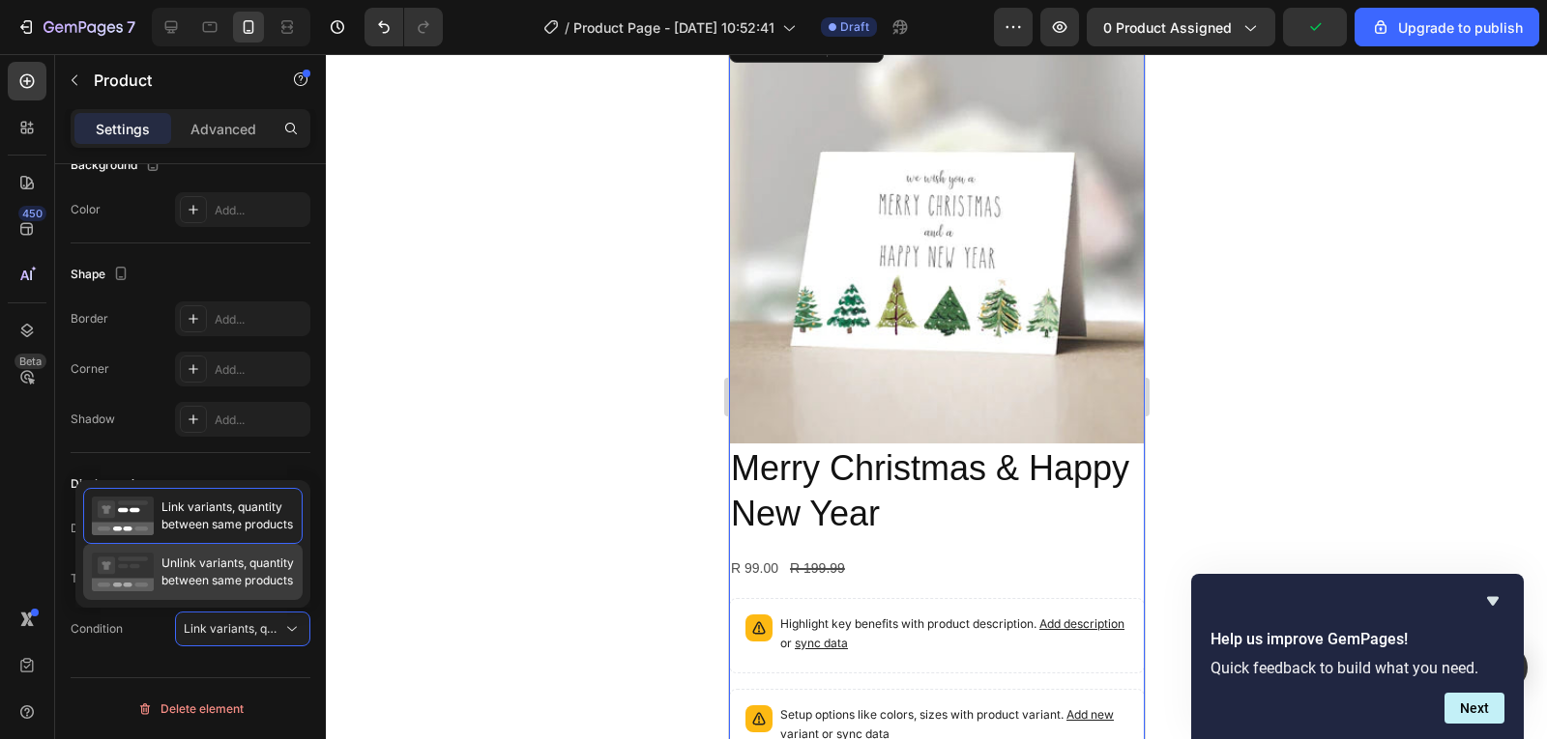
click at [287, 569] on span "Unlink variants, quantity between same products" at bounding box center [227, 572] width 132 height 35
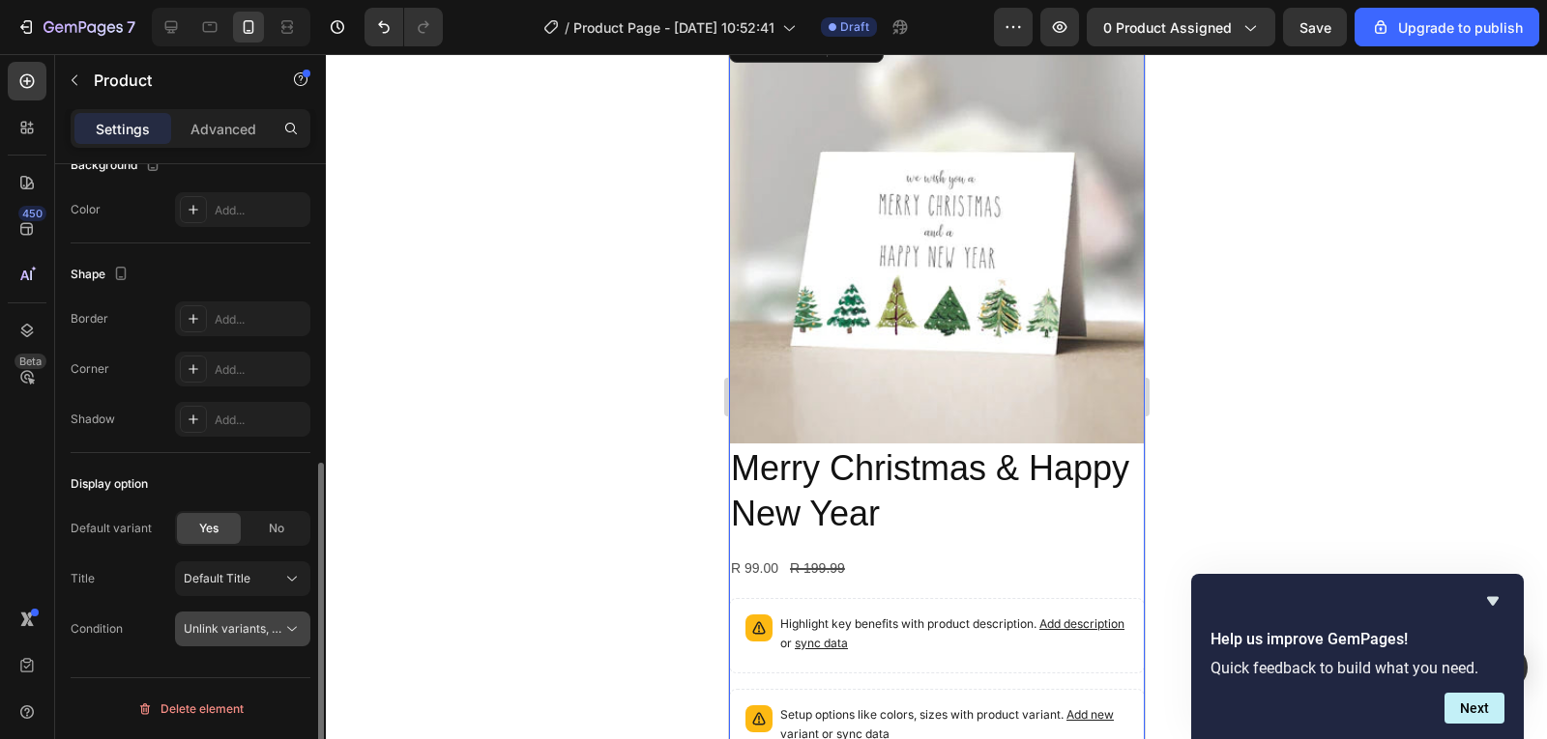
click at [284, 623] on icon at bounding box center [291, 629] width 19 height 19
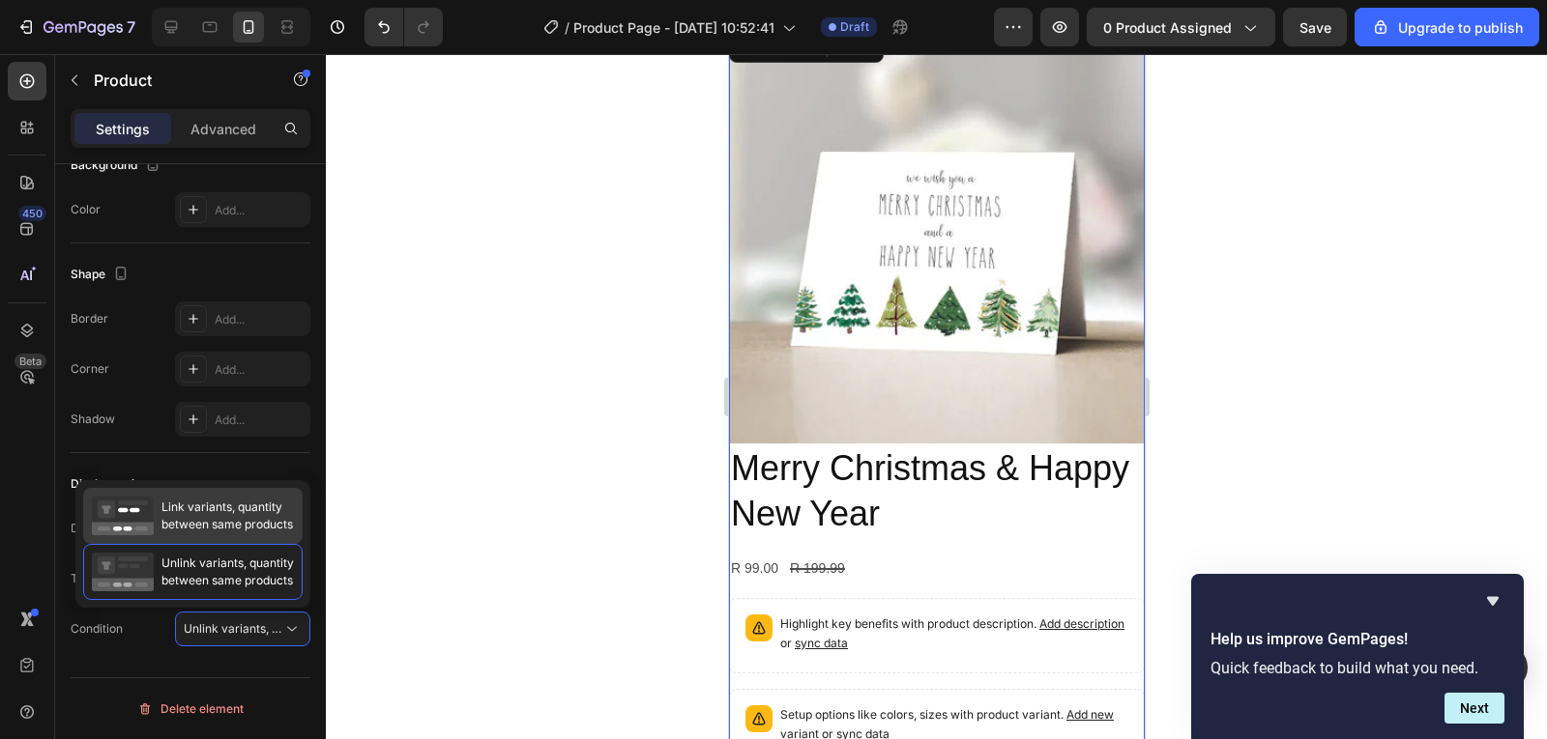
click at [254, 520] on span "Link variants, quantity between same products" at bounding box center [226, 516] width 131 height 35
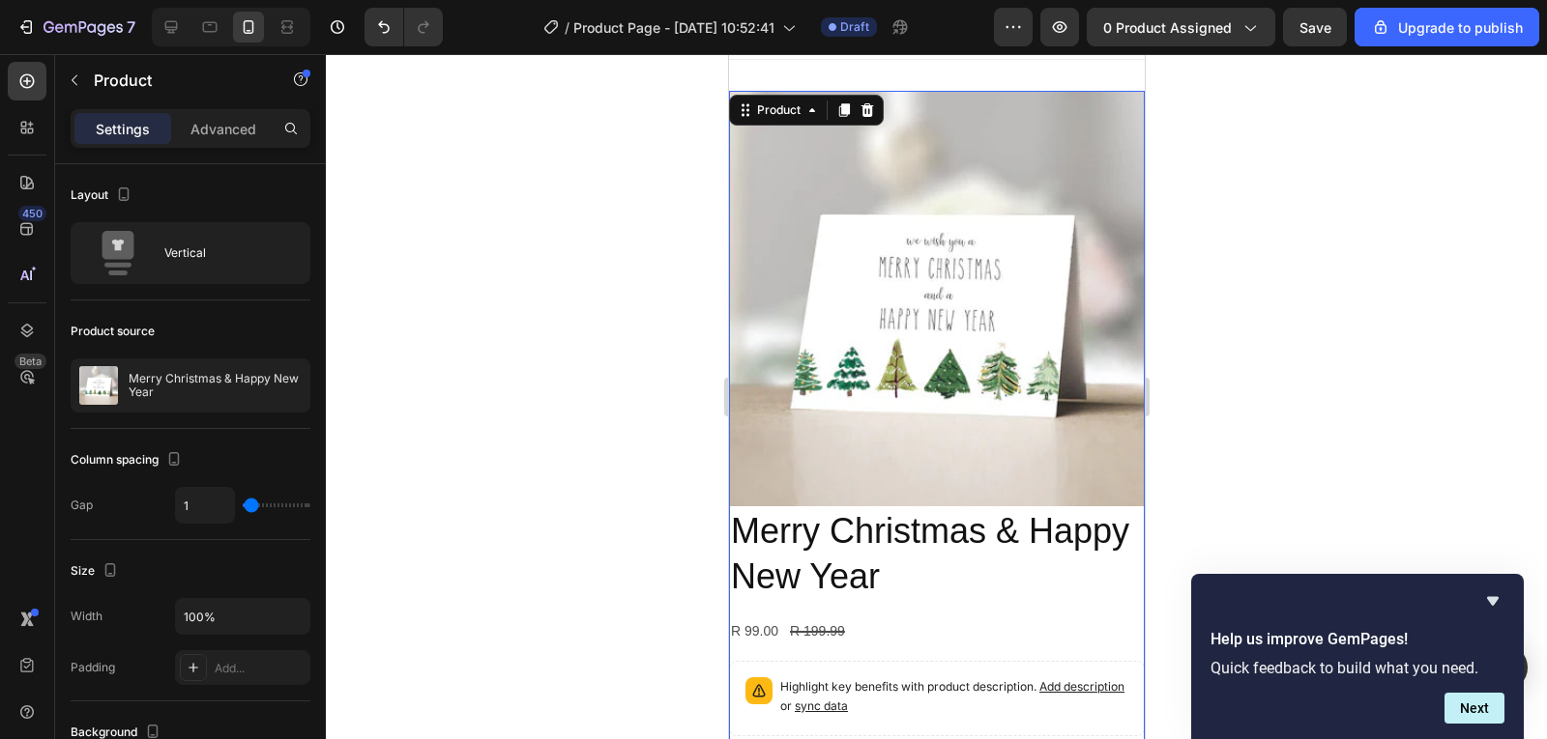
scroll to position [0, 0]
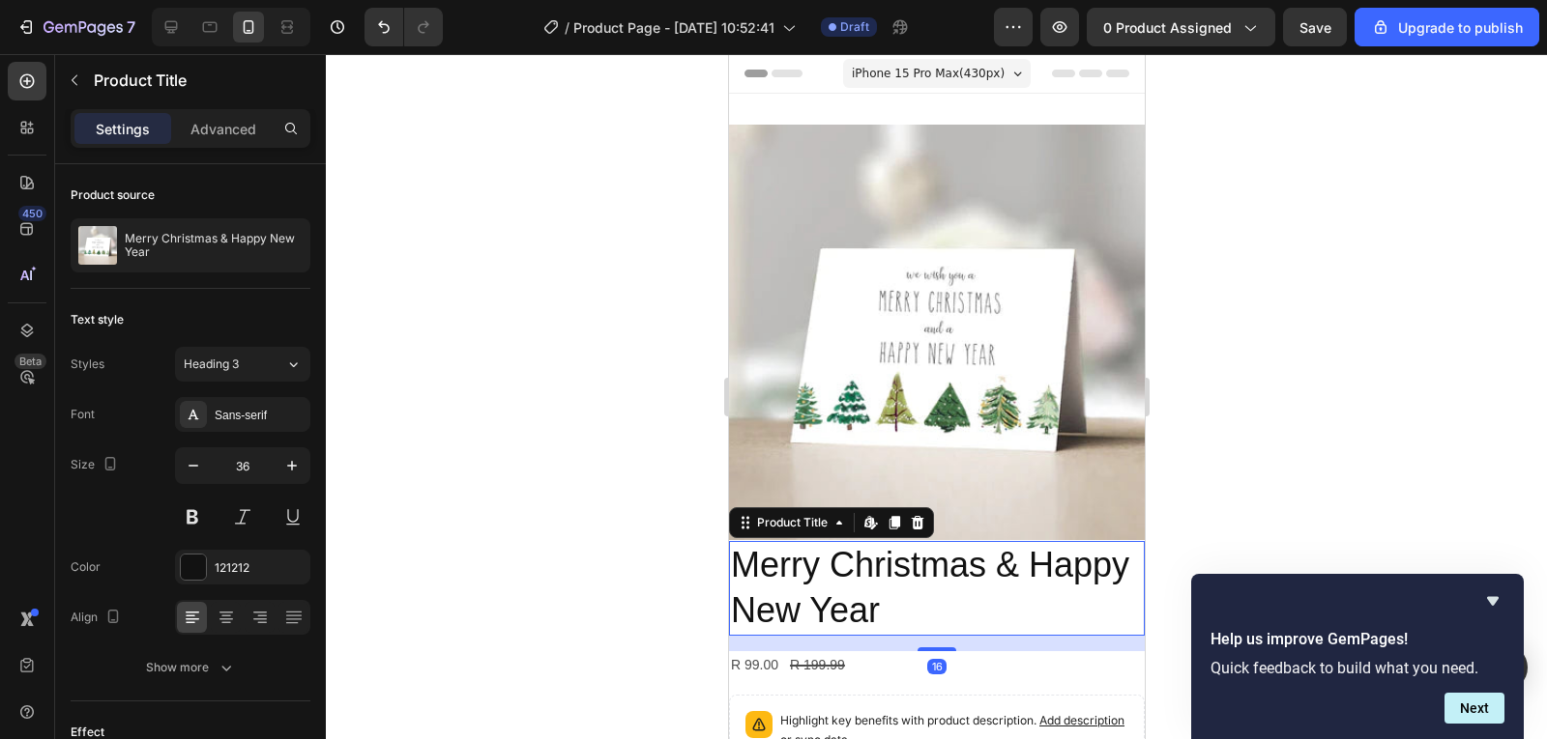
click at [1126, 545] on h2 "Merry Christmas & Happy New Year" at bounding box center [936, 588] width 416 height 95
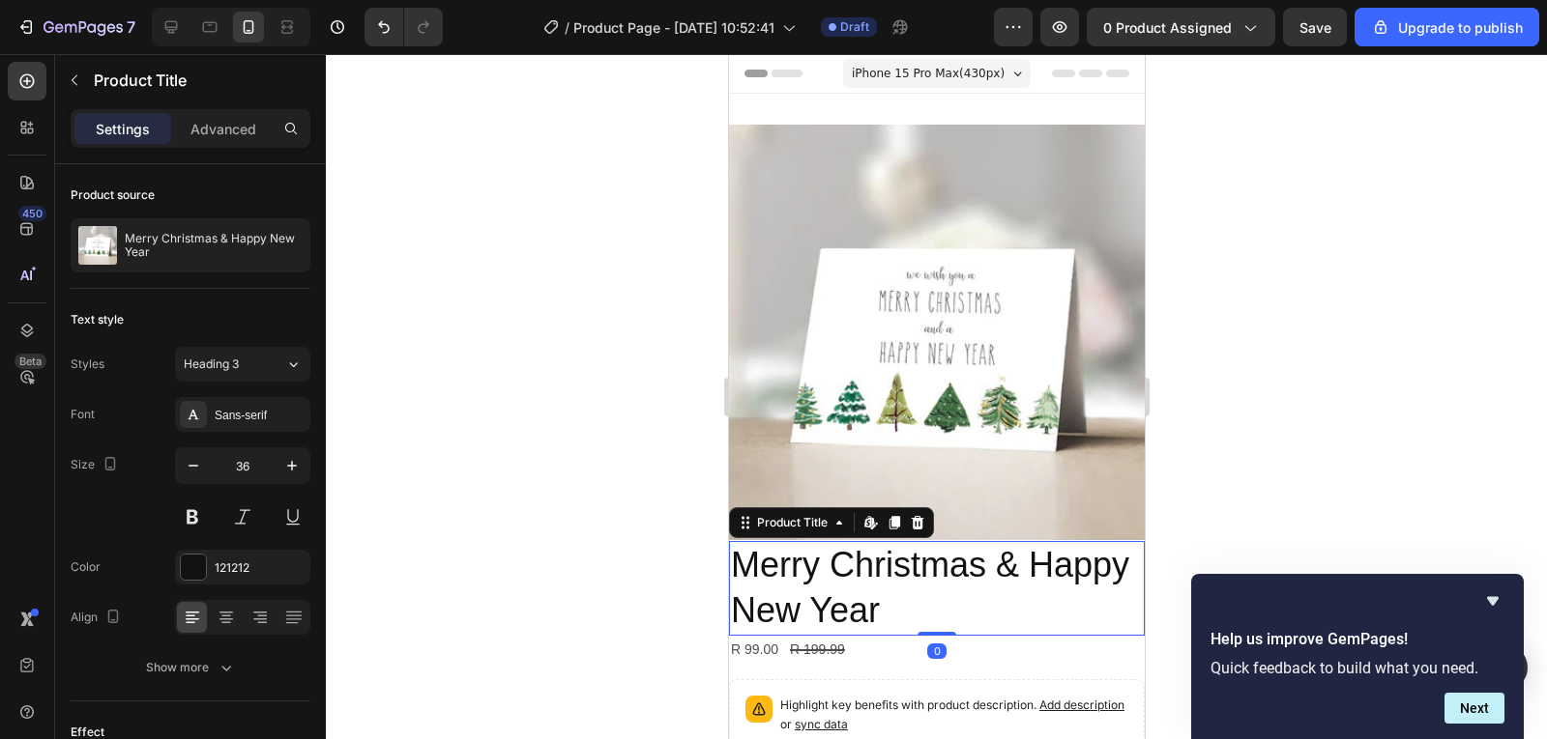
drag, startPoint x: 935, startPoint y: 636, endPoint x: 960, endPoint y: 574, distance: 66.8
click at [929, 582] on div "Merry Christmas & Happy New Year Product Title Edit content in Shopify 0" at bounding box center [936, 588] width 416 height 95
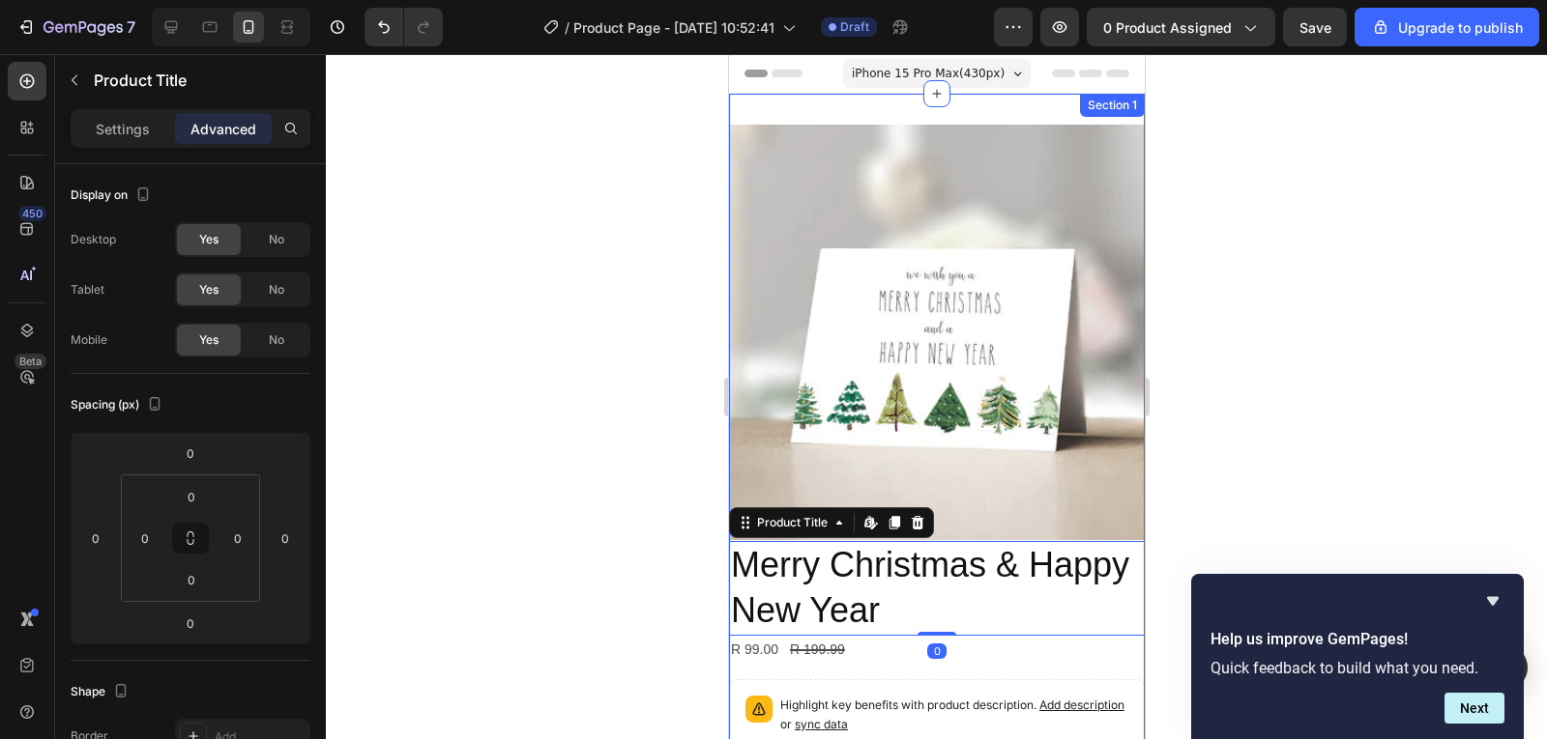
click at [1023, 122] on div "Product Images Merry Christmas & Happy New Year Product Title Edit content in S…" at bounding box center [936, 615] width 416 height 1042
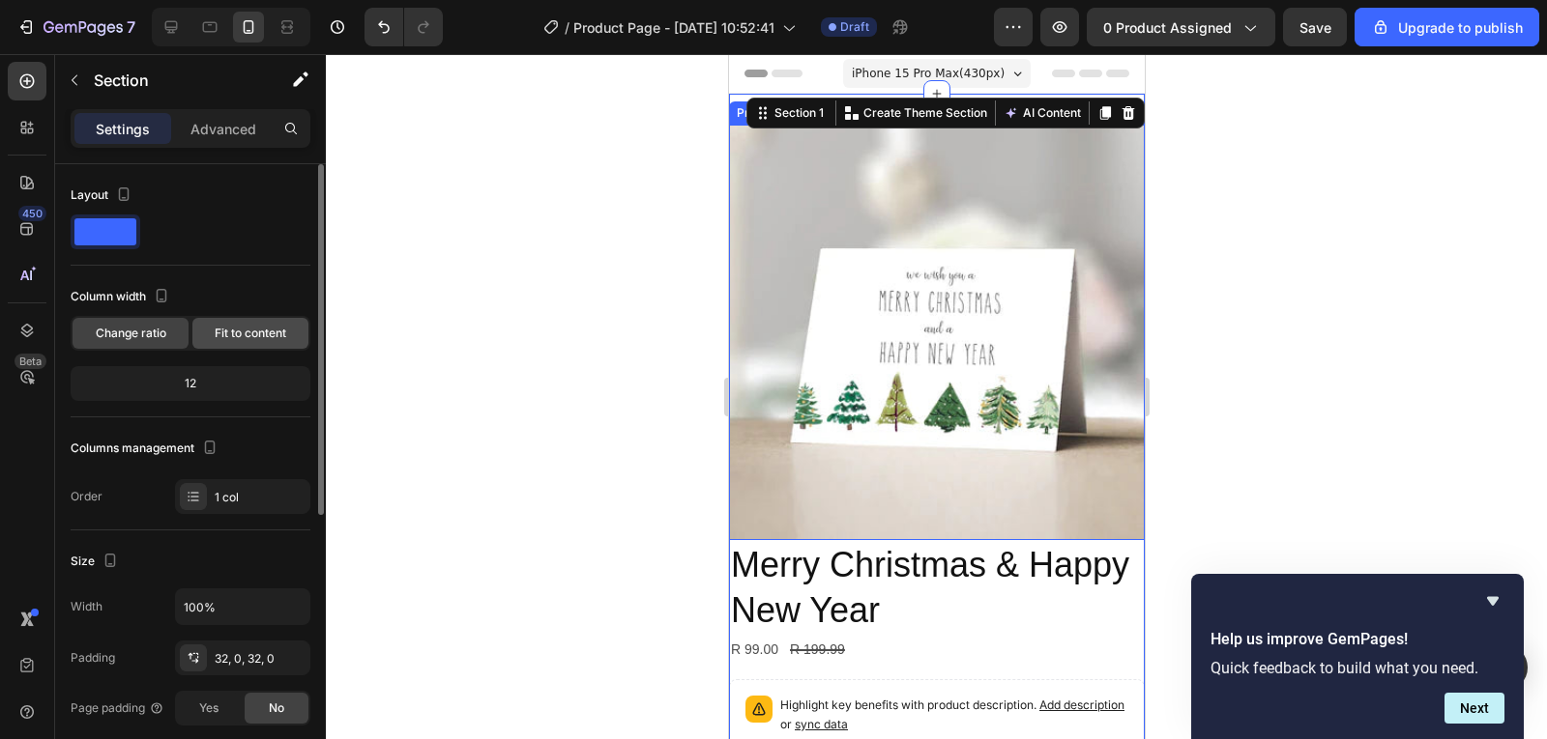
click at [235, 334] on span "Fit to content" at bounding box center [251, 333] width 72 height 17
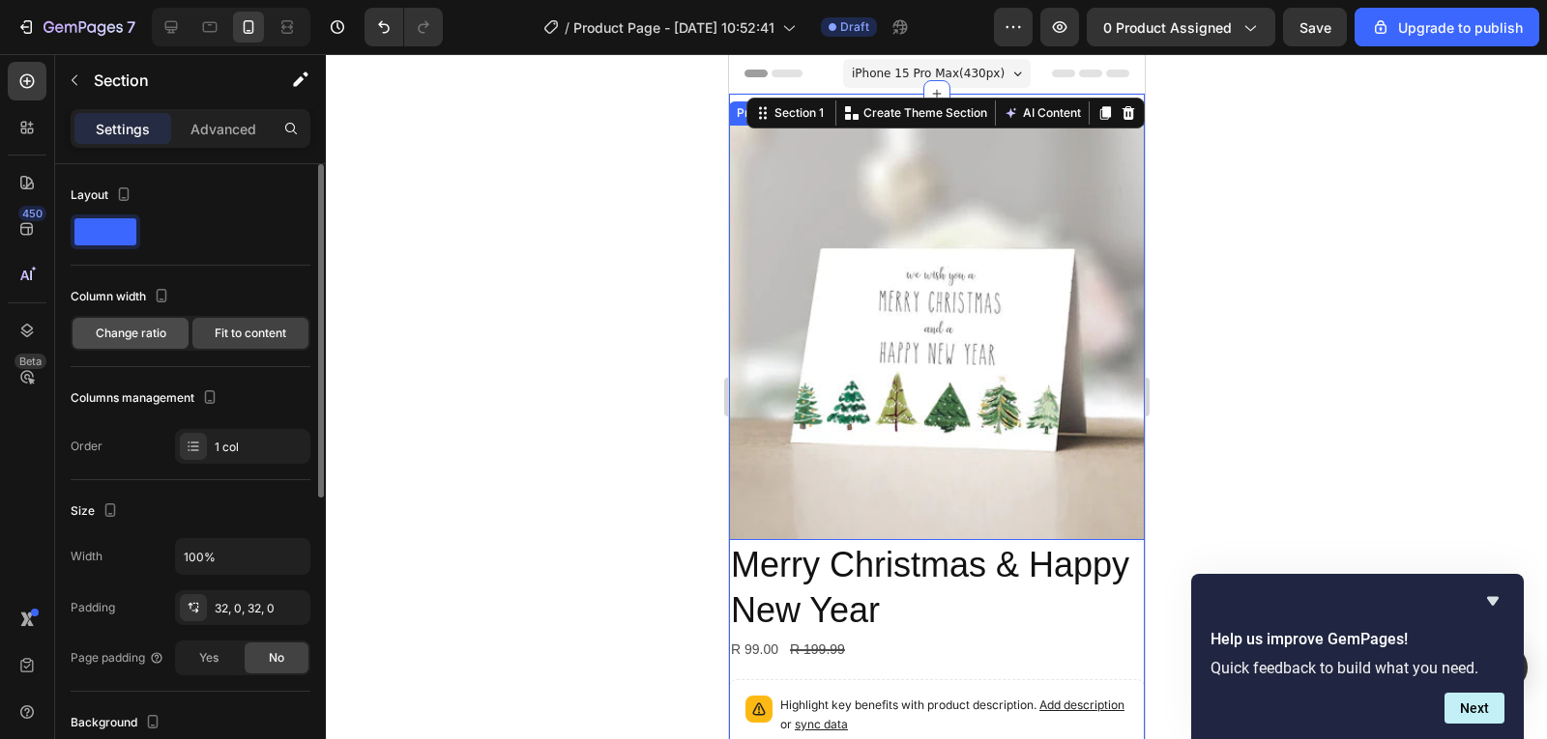
click at [165, 332] on span "Change ratio" at bounding box center [131, 333] width 71 height 17
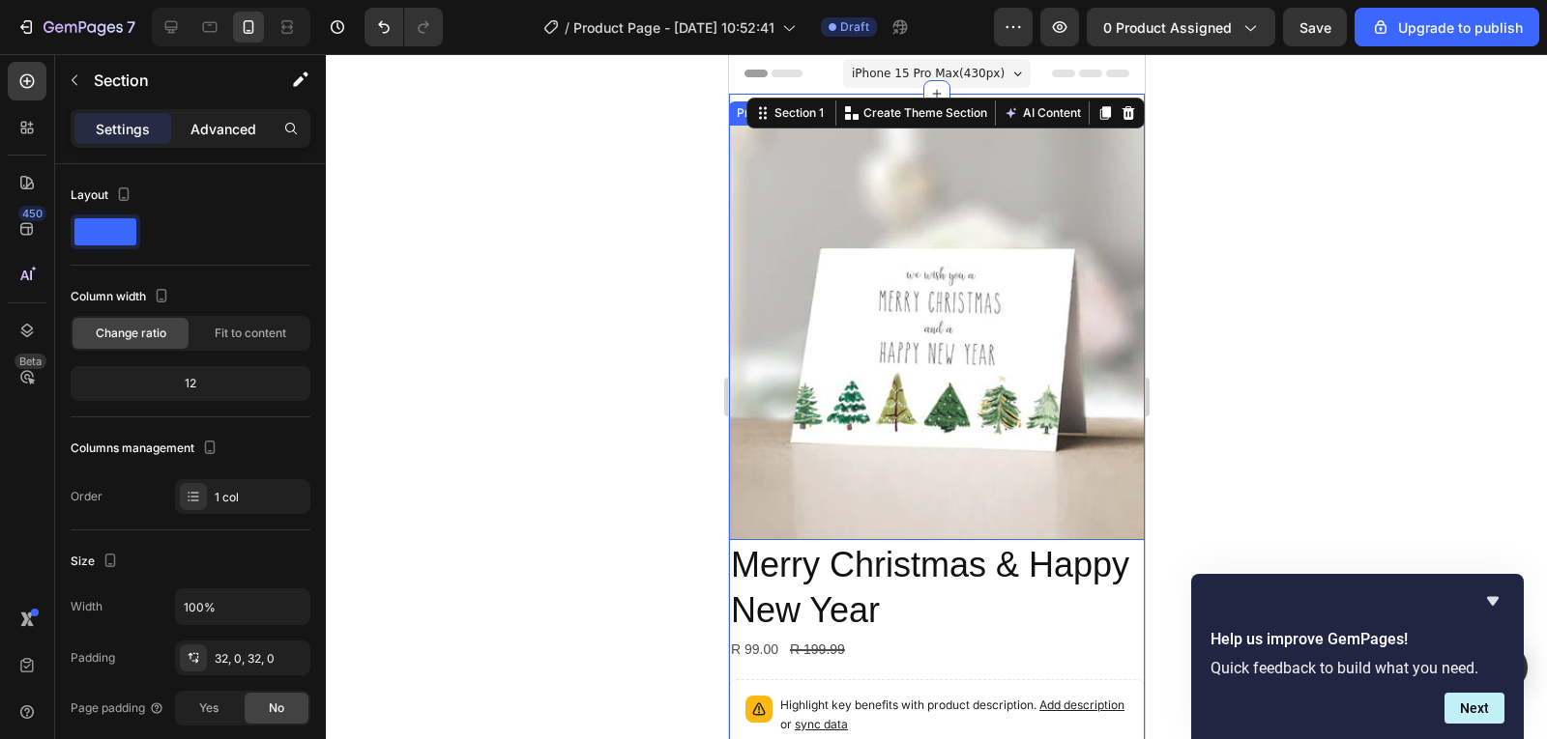
click at [213, 128] on p "Advanced" at bounding box center [223, 129] width 66 height 20
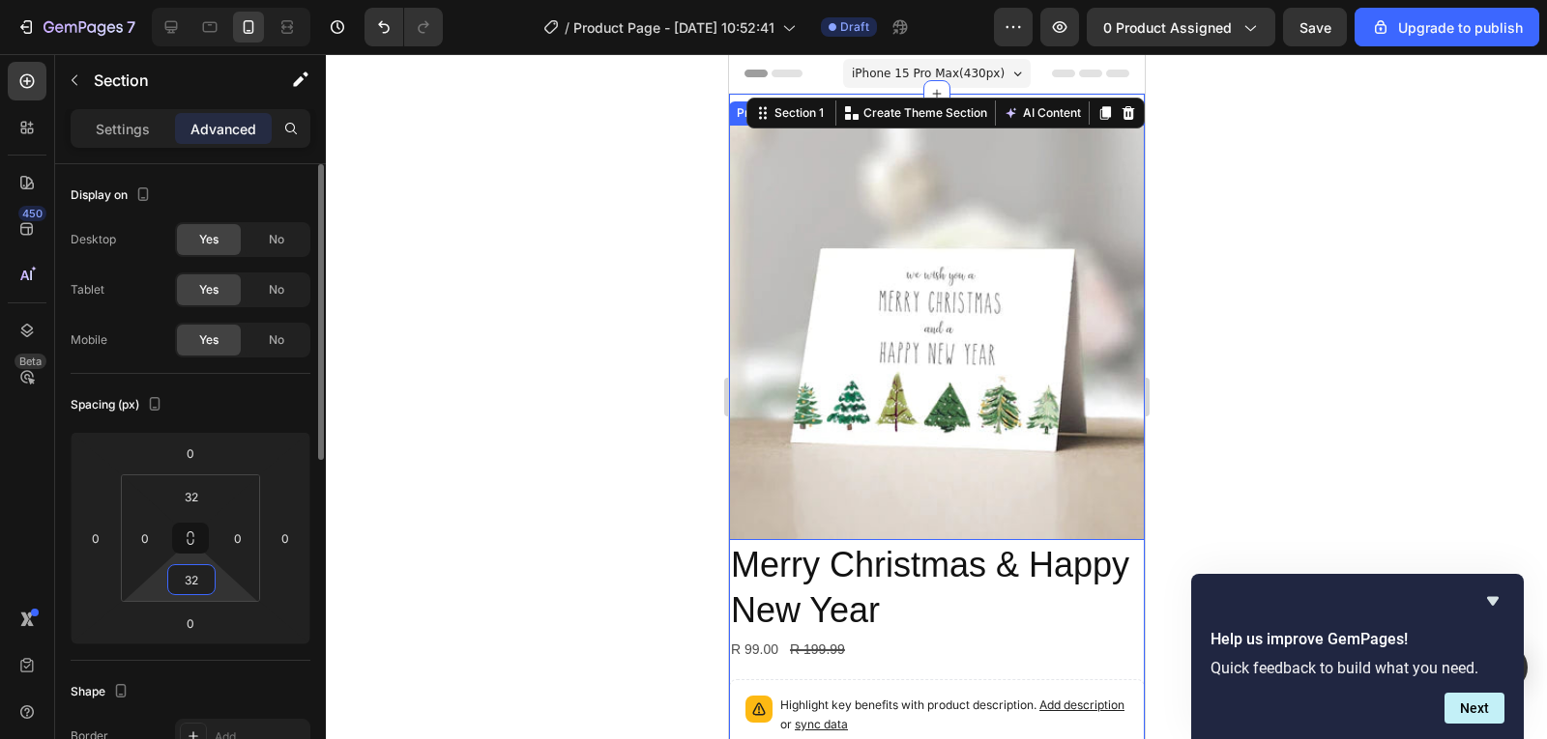
click at [206, 583] on input "32" at bounding box center [191, 579] width 39 height 29
type input "0"
click at [197, 500] on input "32" at bounding box center [191, 496] width 39 height 29
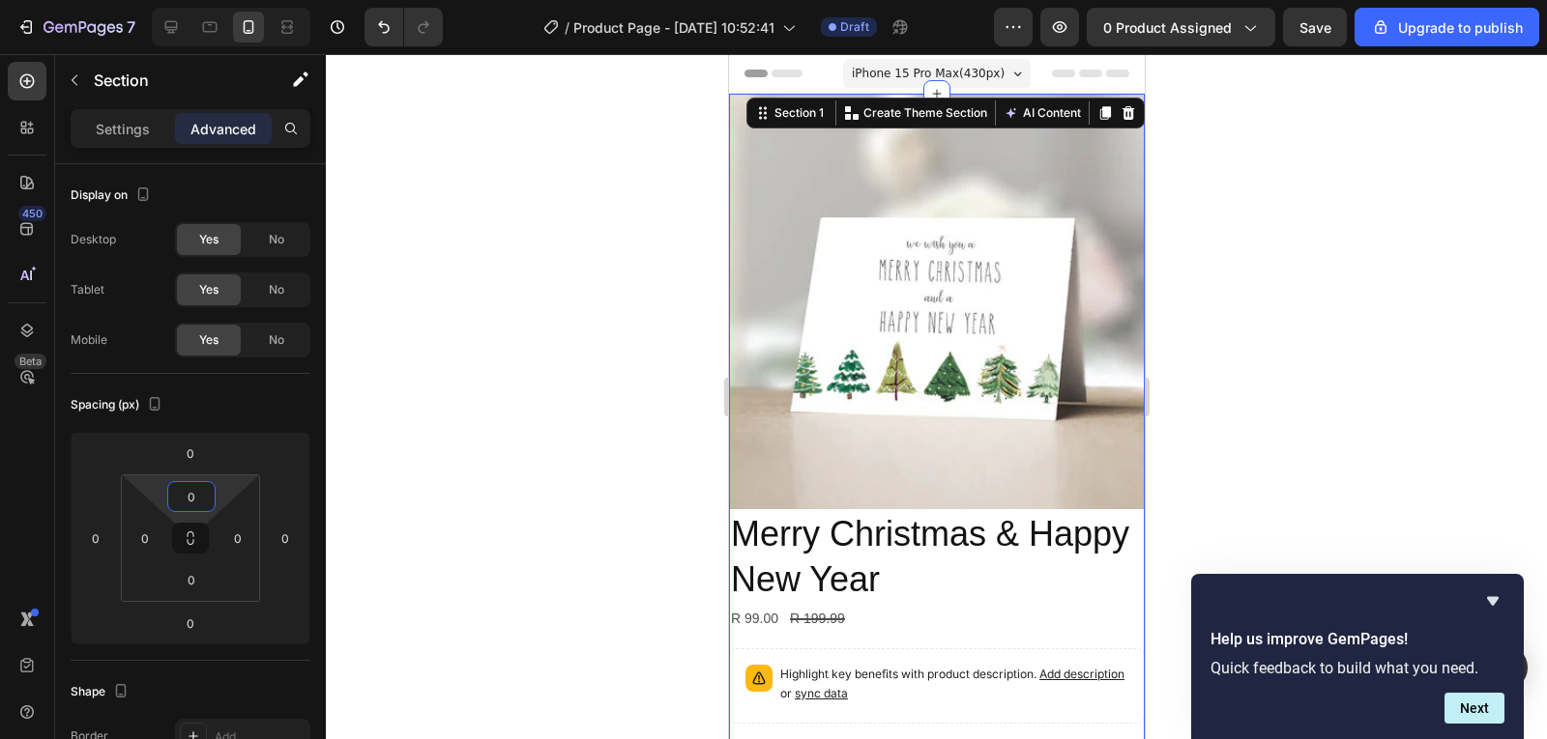
type input "0"
click at [1300, 449] on div at bounding box center [936, 396] width 1221 height 685
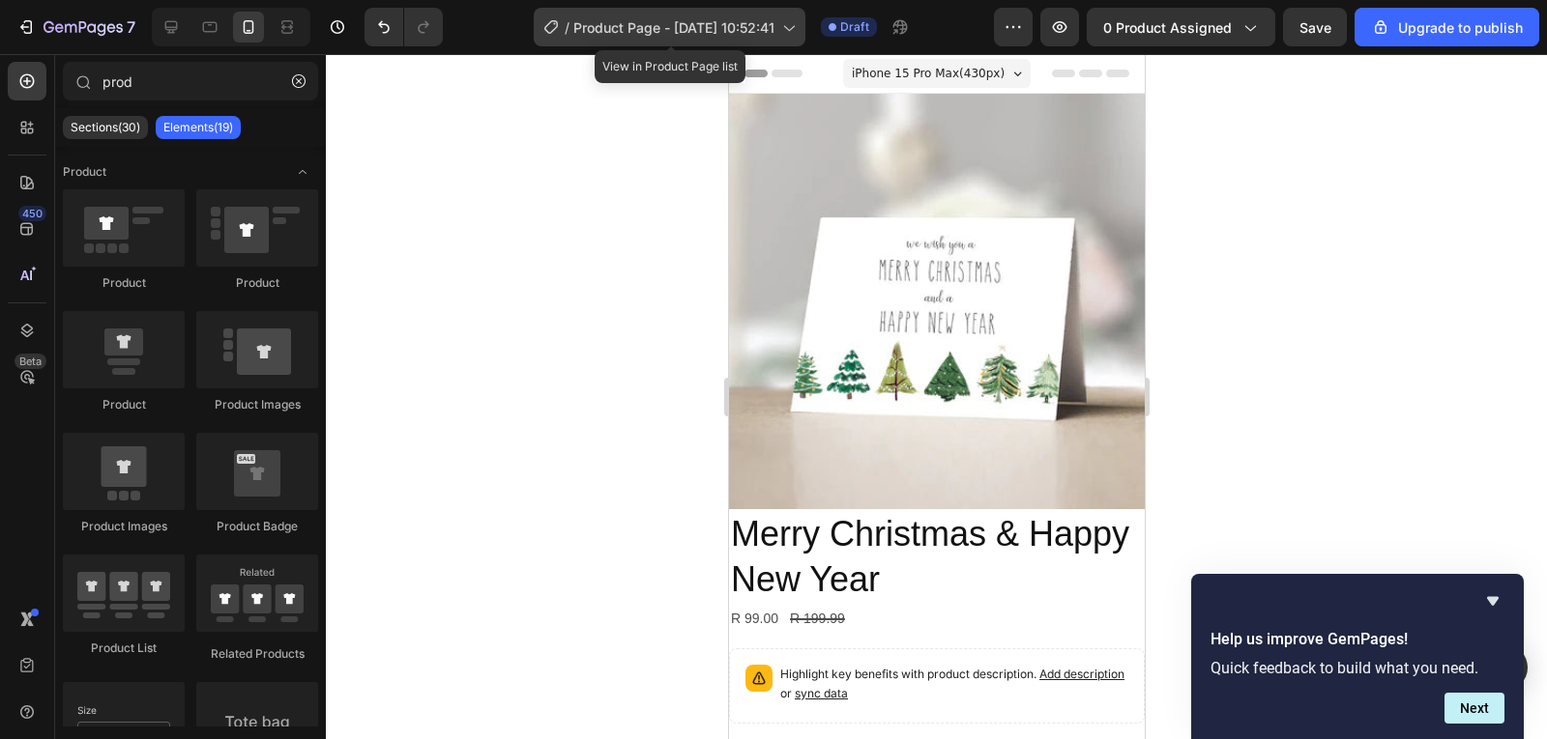
click at [738, 23] on span "Product Page - [DATE] 10:52:41" at bounding box center [673, 27] width 201 height 20
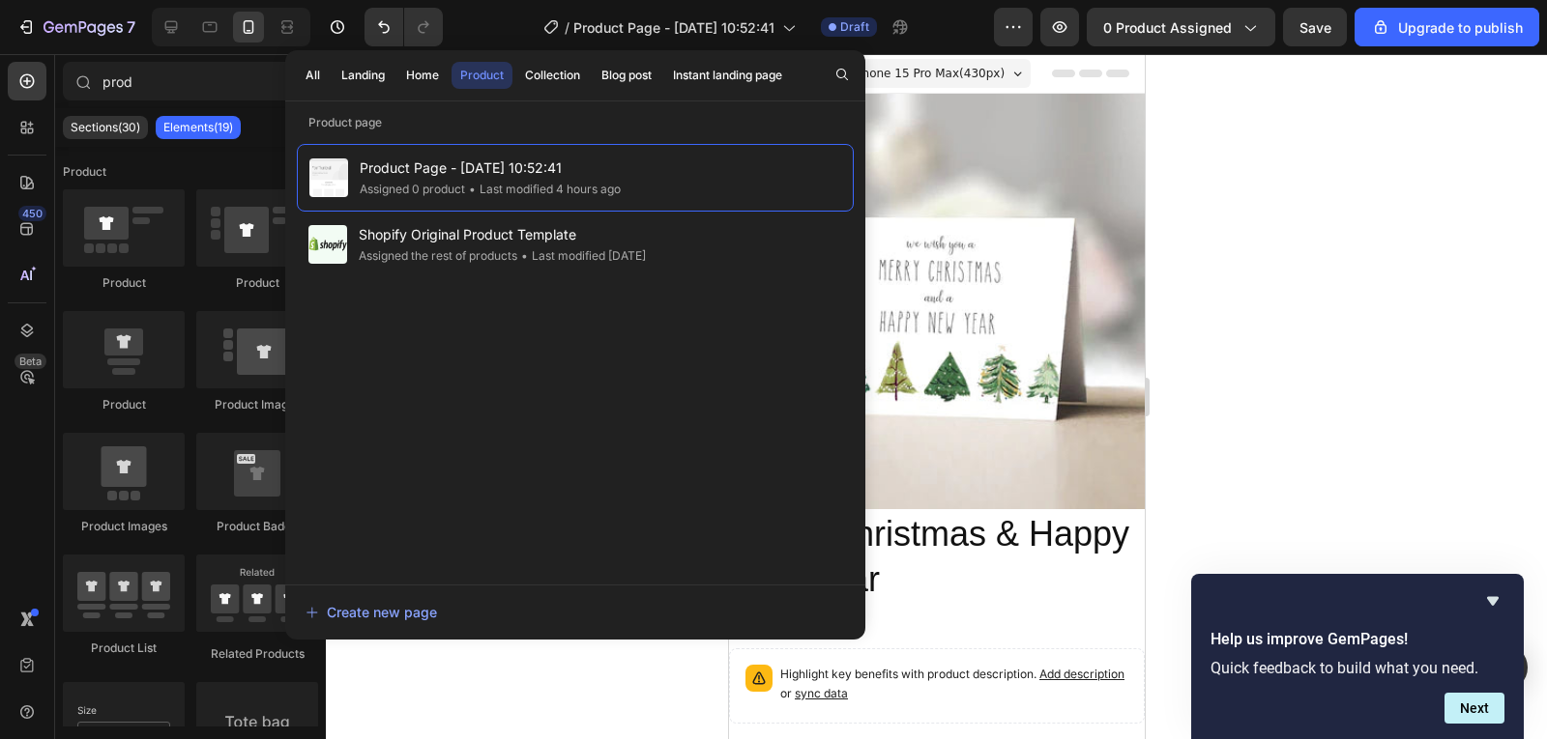
click at [1406, 121] on div at bounding box center [936, 396] width 1221 height 685
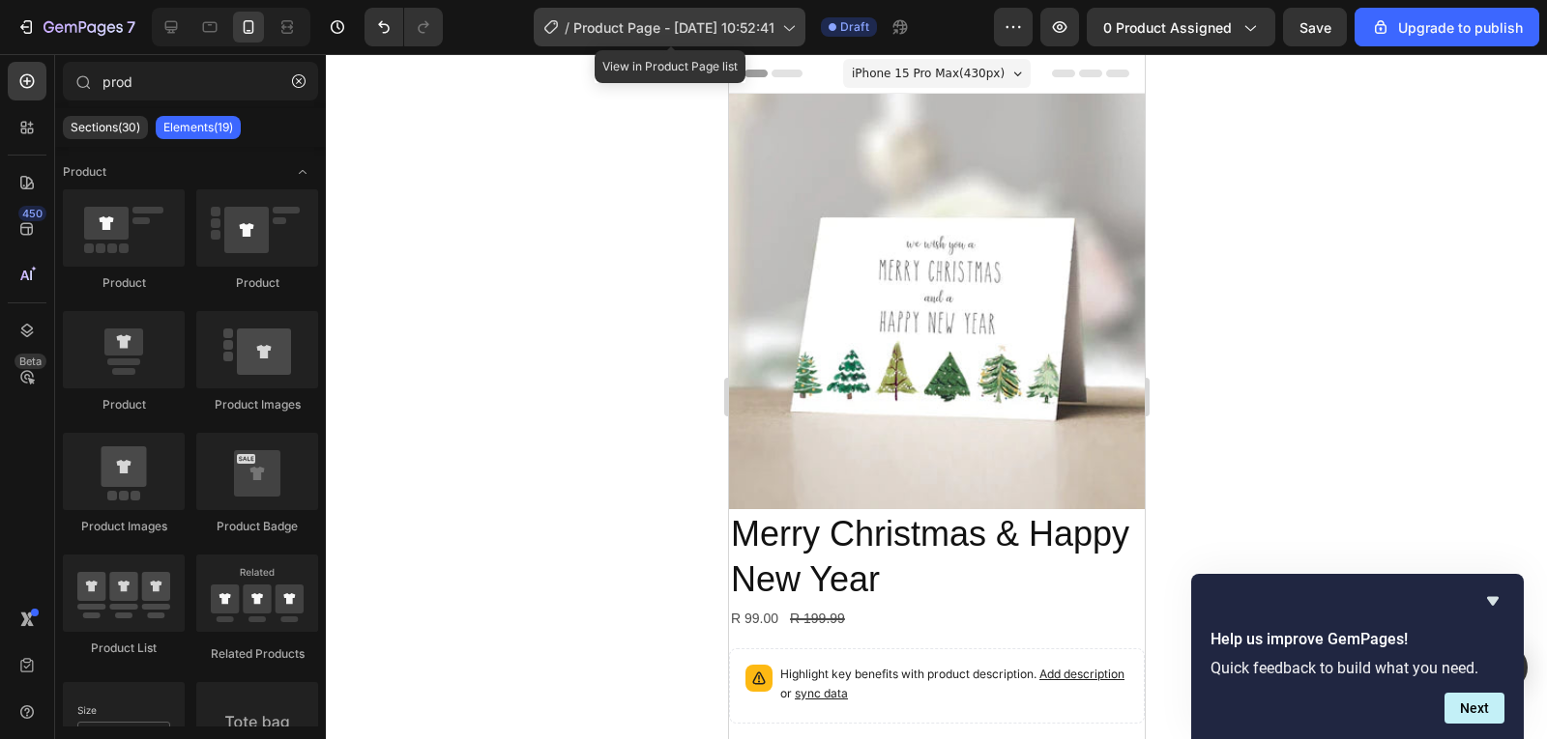
click at [549, 30] on icon at bounding box center [550, 26] width 19 height 19
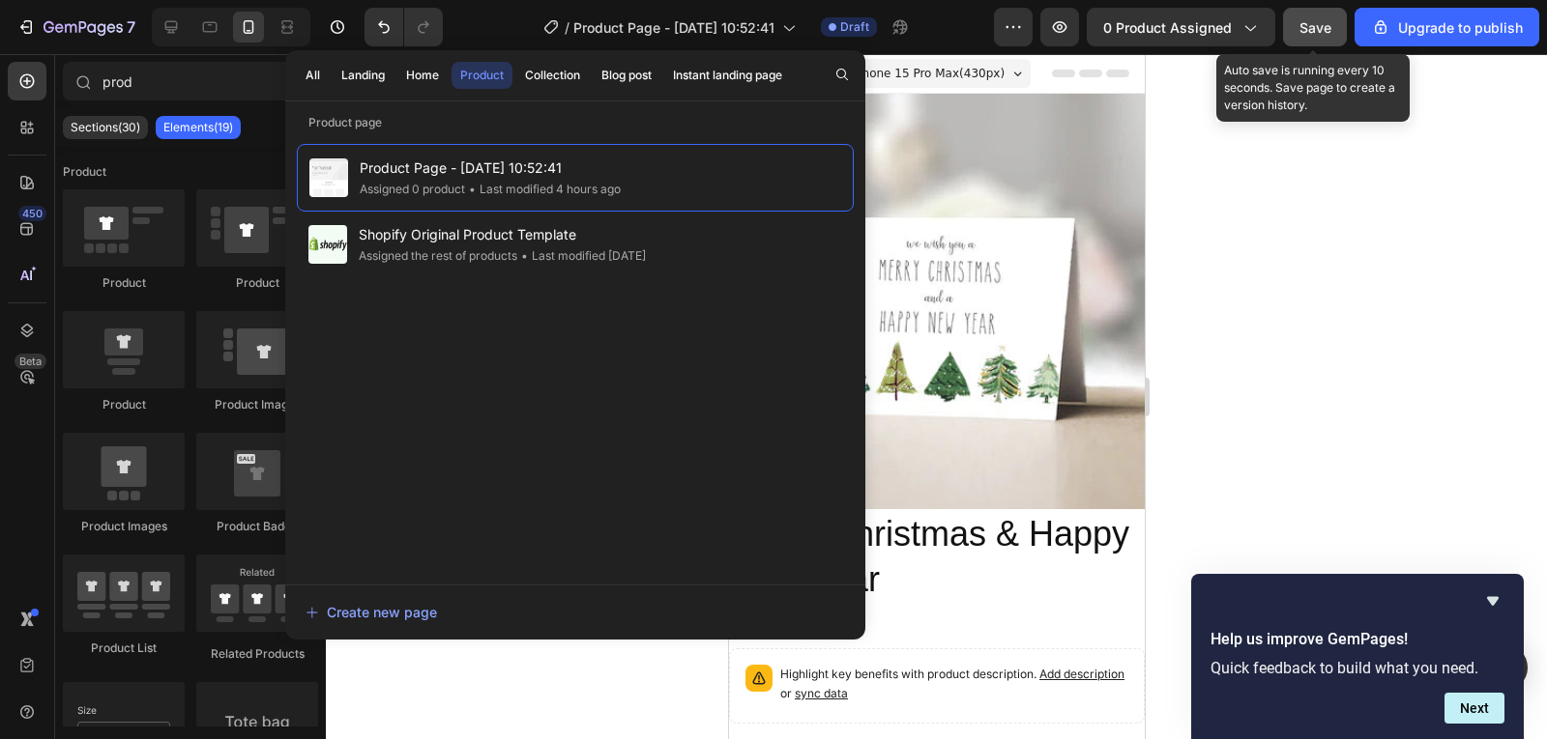
drag, startPoint x: 1308, startPoint y: 31, endPoint x: 1292, endPoint y: 42, distance: 18.8
click at [1309, 31] on span "Save" at bounding box center [1315, 27] width 32 height 16
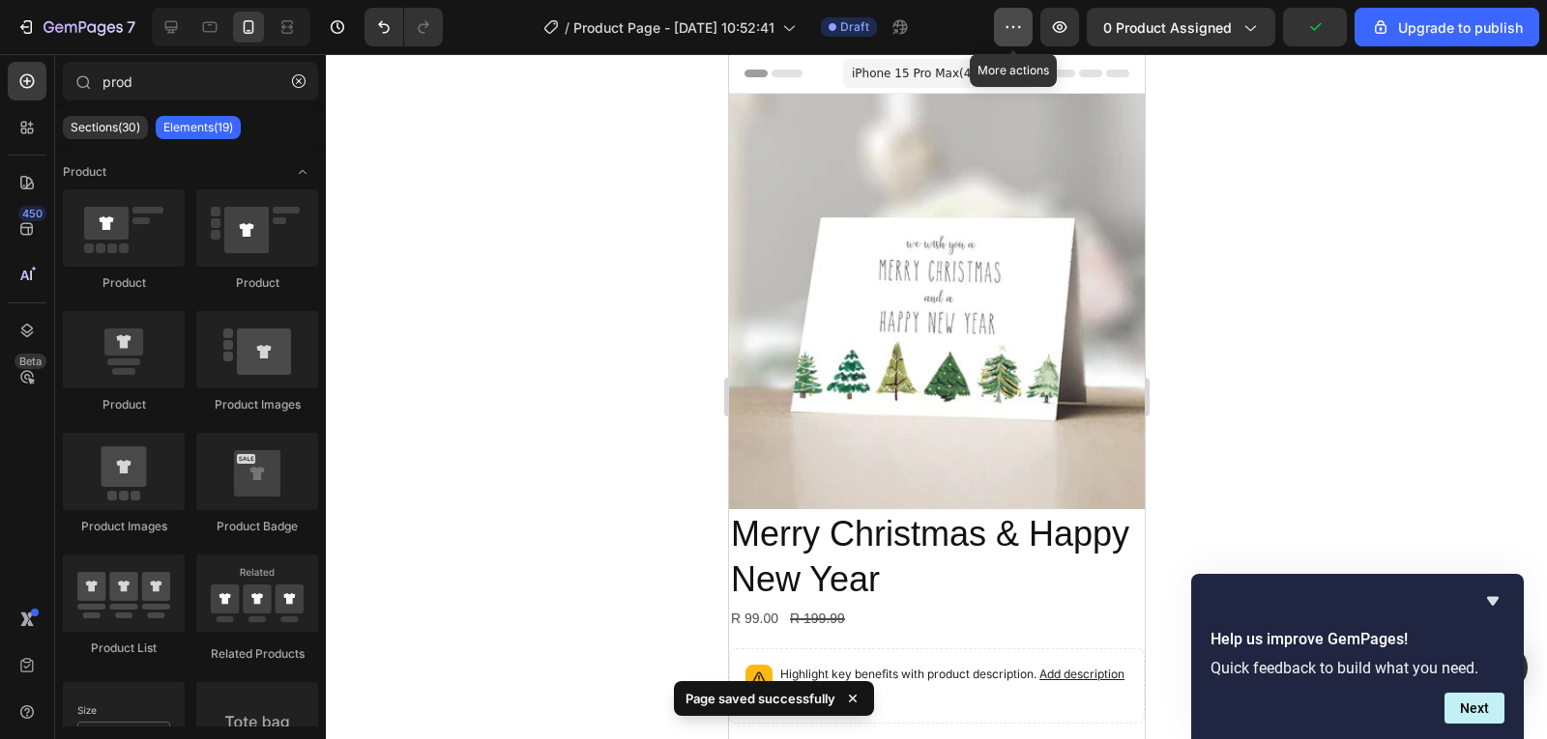
click at [1021, 43] on button "button" at bounding box center [1013, 27] width 39 height 39
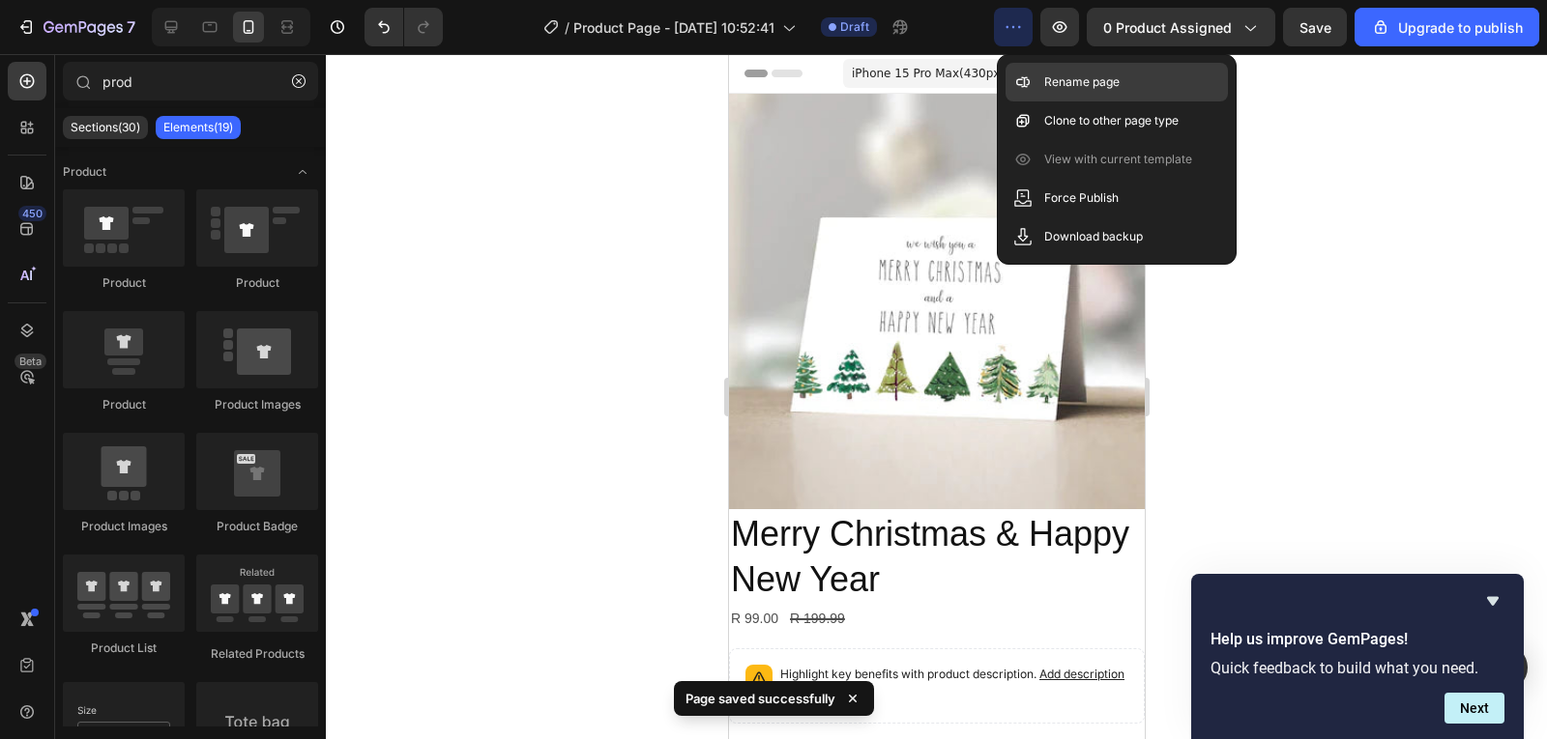
click at [1030, 81] on icon at bounding box center [1022, 81] width 19 height 19
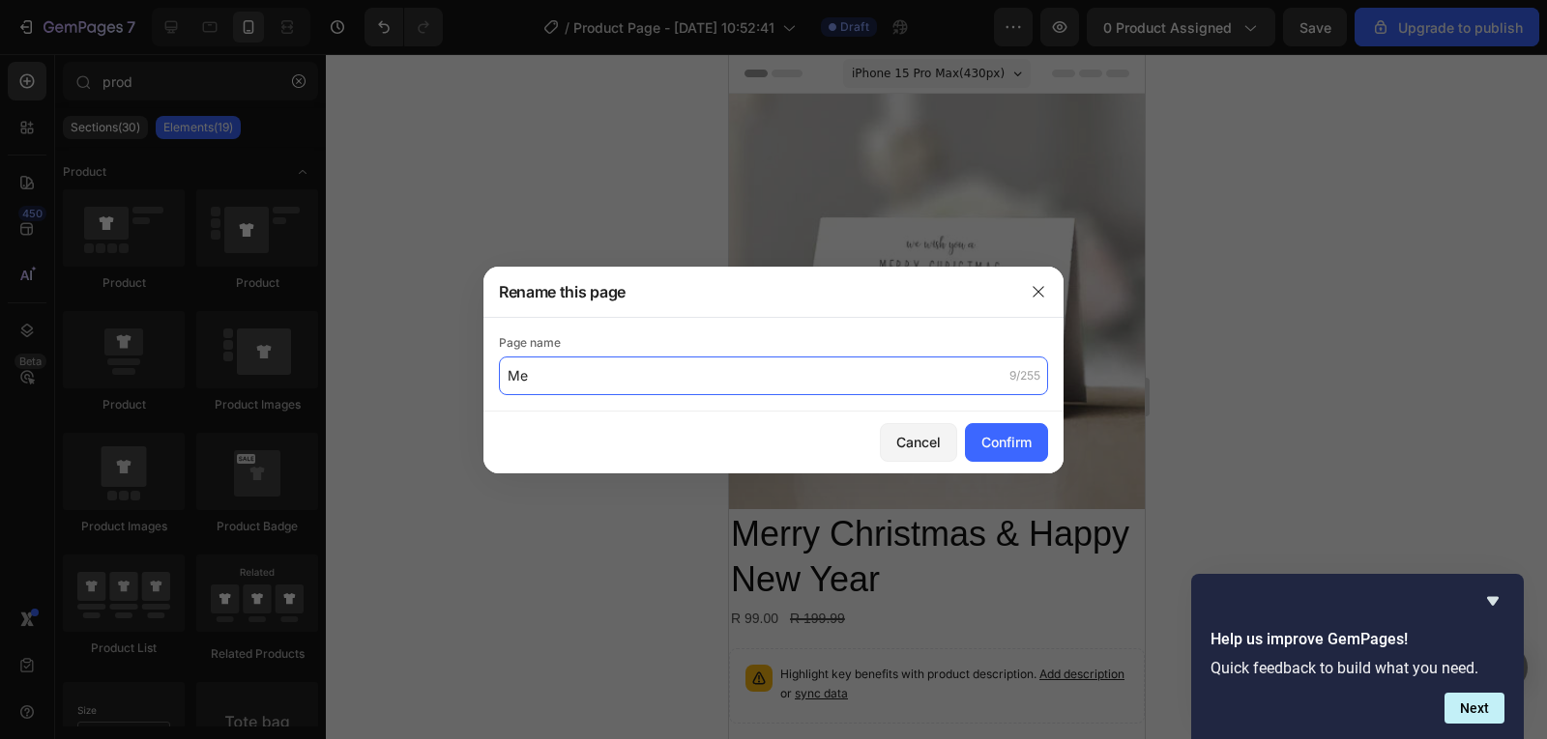
type input "M"
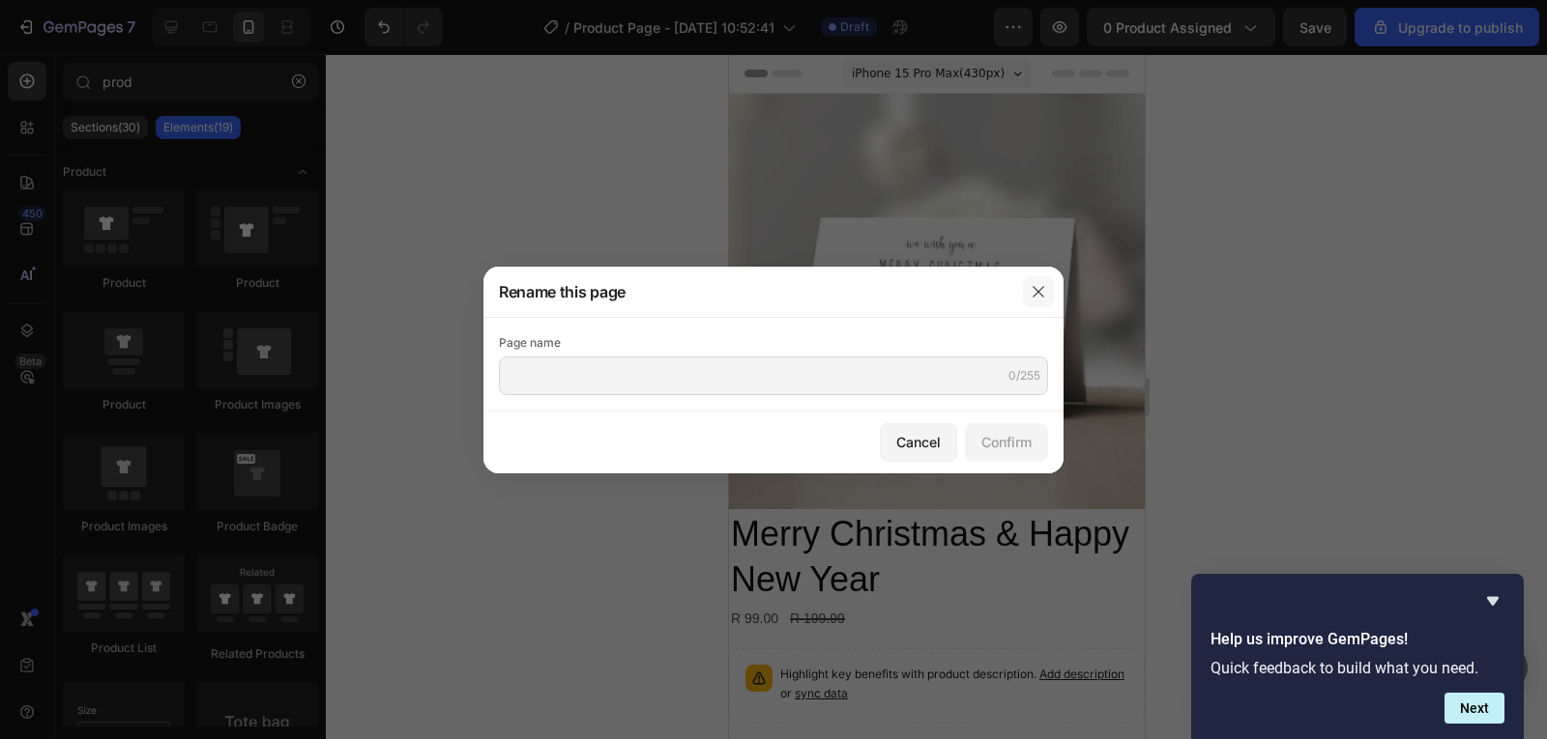
click at [1031, 284] on icon "button" at bounding box center [1037, 291] width 15 height 15
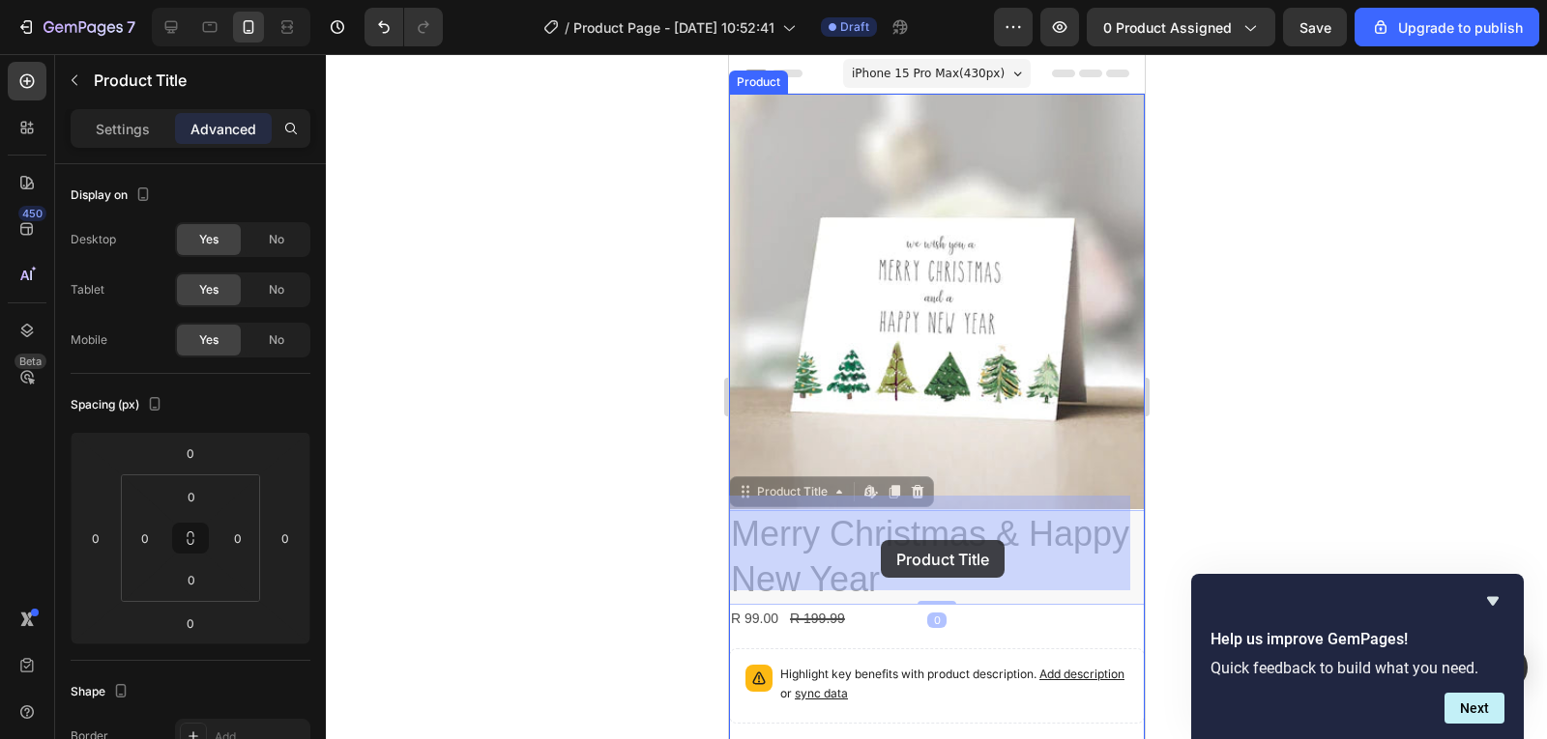
drag, startPoint x: 999, startPoint y: 568, endPoint x: 970, endPoint y: 565, distance: 29.1
